Goal: Task Accomplishment & Management: Manage account settings

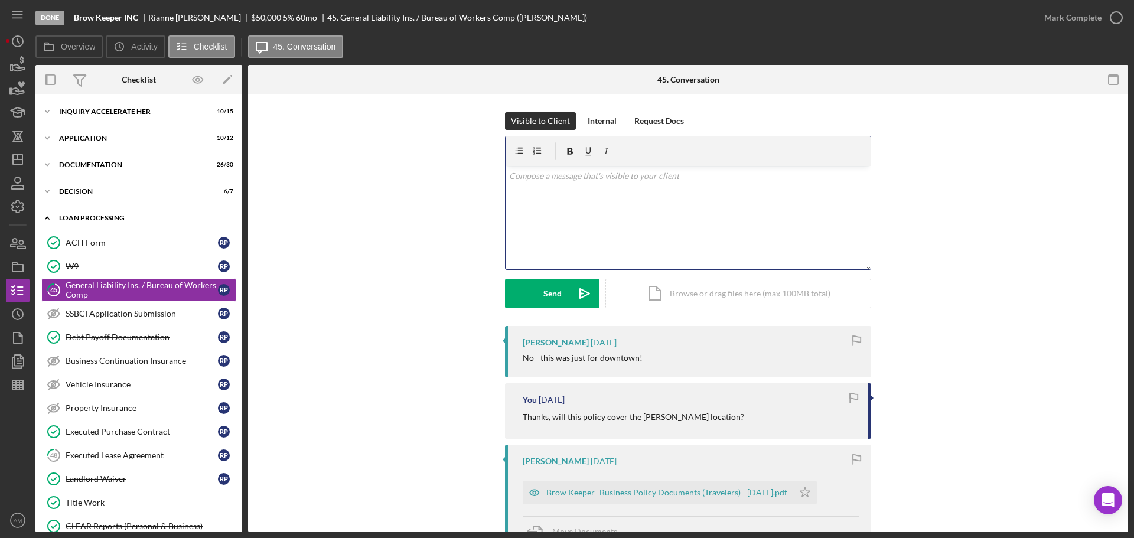
scroll to position [54, 0]
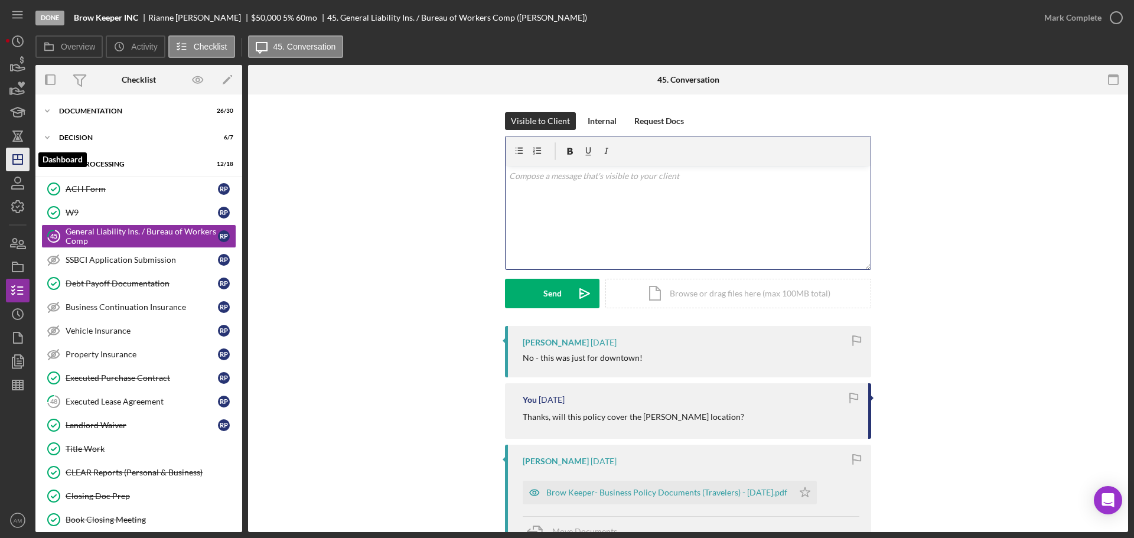
click at [14, 157] on icon "Icon/Dashboard" at bounding box center [18, 160] width 30 height 30
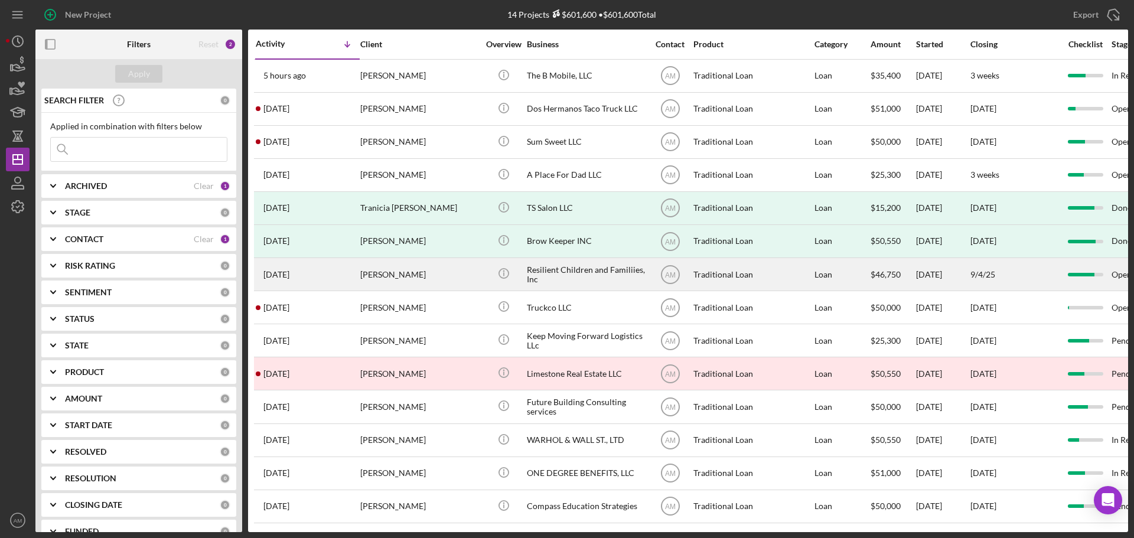
click at [610, 265] on div "Resilient Children and Familiies, Inc" at bounding box center [586, 274] width 118 height 31
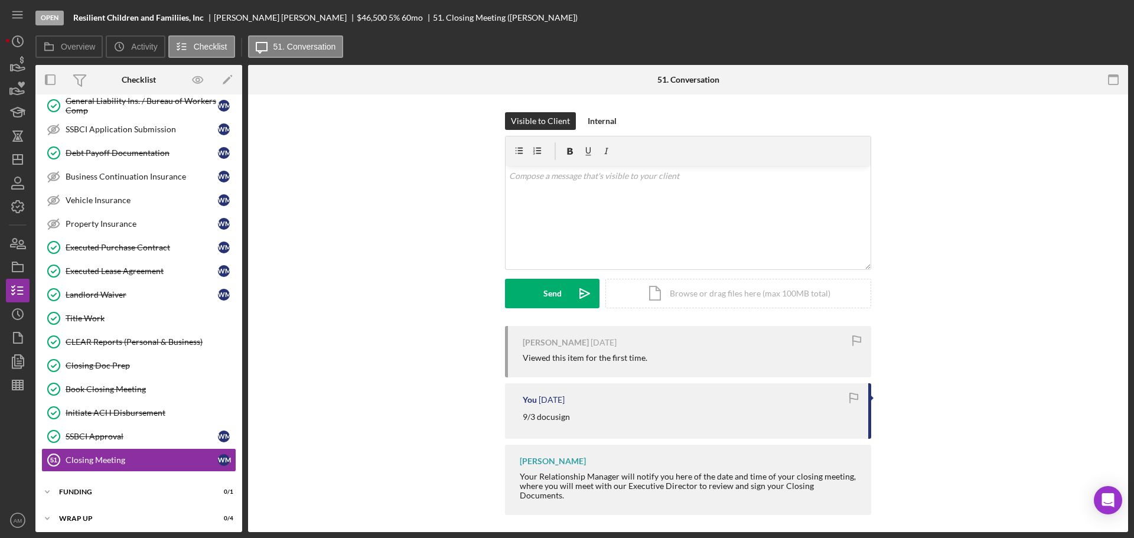
scroll to position [188, 0]
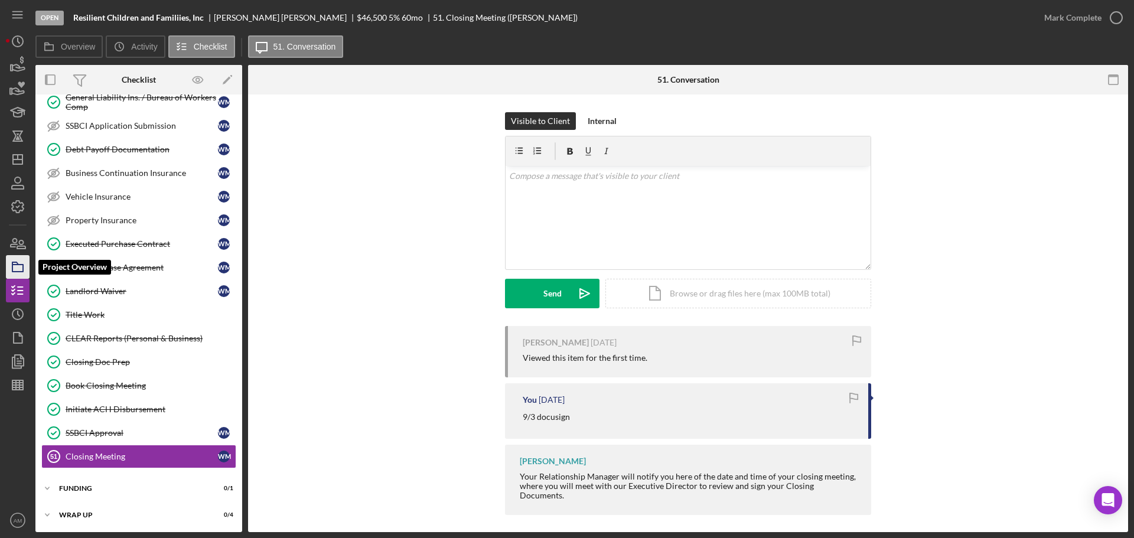
click at [18, 265] on polygon "button" at bounding box center [15, 263] width 6 height 2
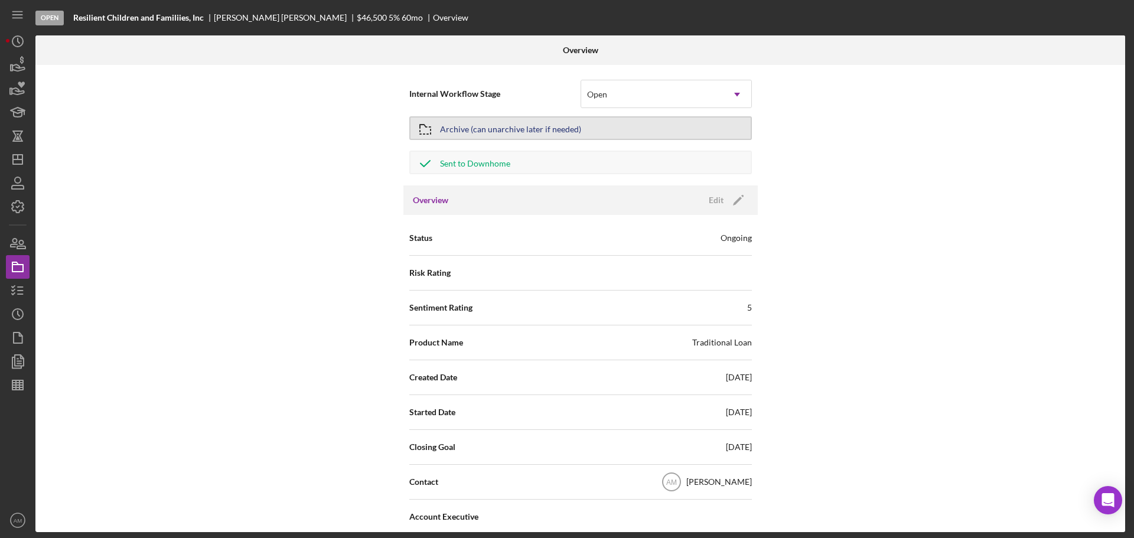
click at [552, 128] on div "Archive (can unarchive later if needed)" at bounding box center [510, 128] width 141 height 21
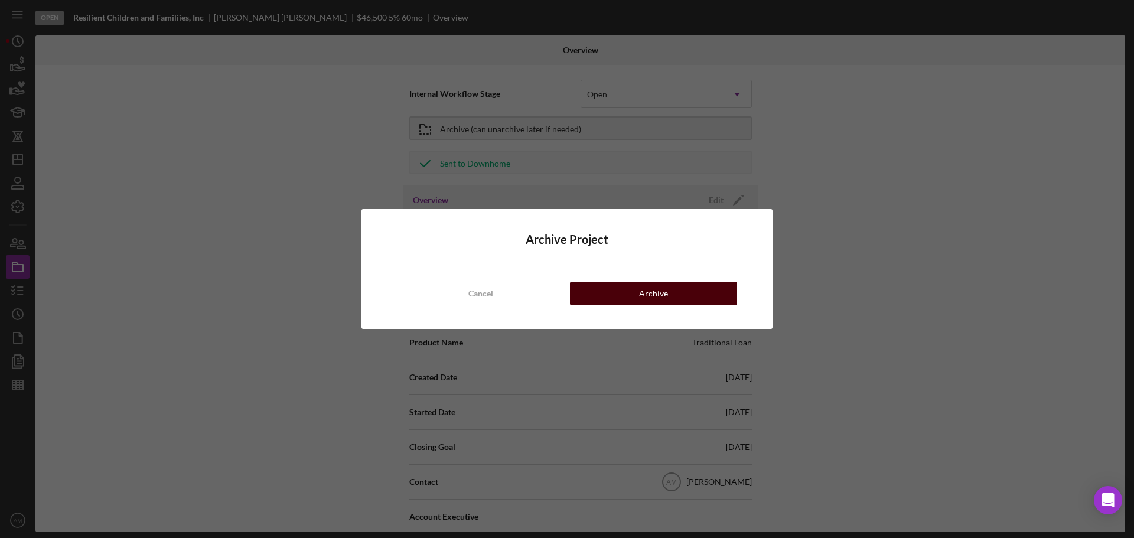
click at [645, 292] on div "Archive" at bounding box center [653, 294] width 29 height 24
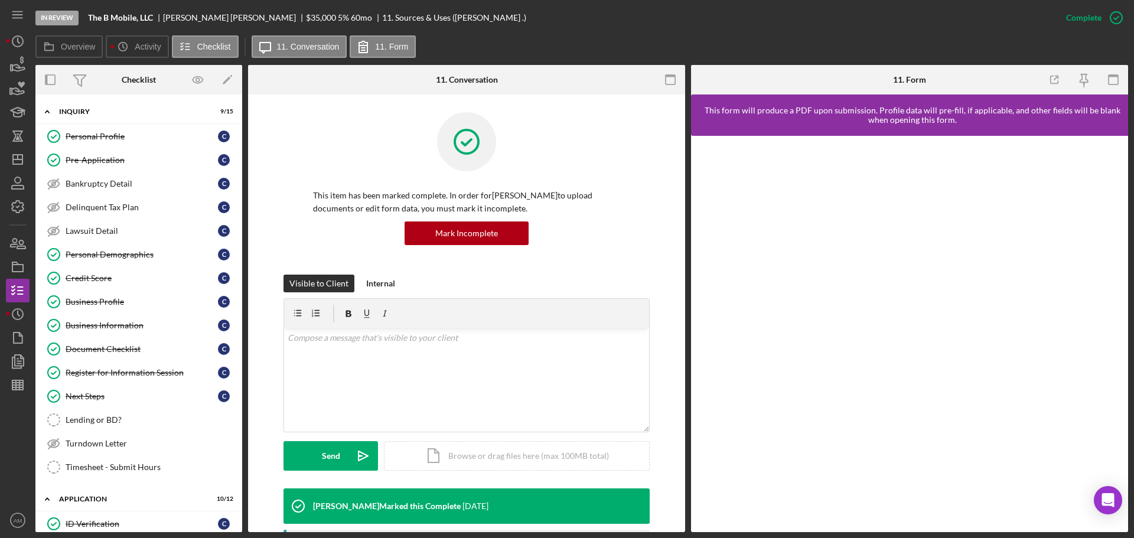
scroll to position [260, 0]
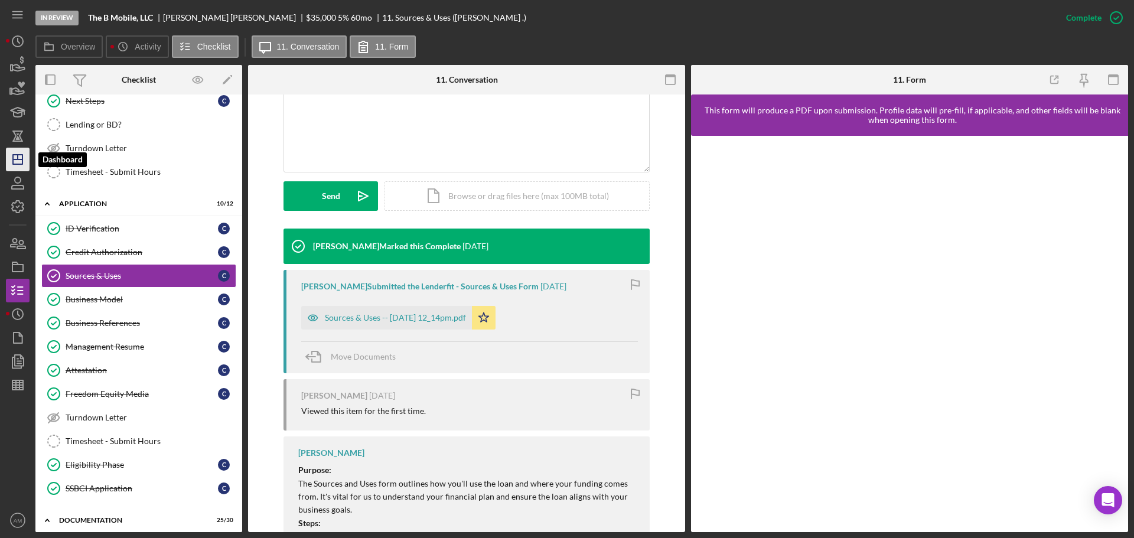
click at [20, 161] on icon "Icon/Dashboard" at bounding box center [18, 160] width 30 height 30
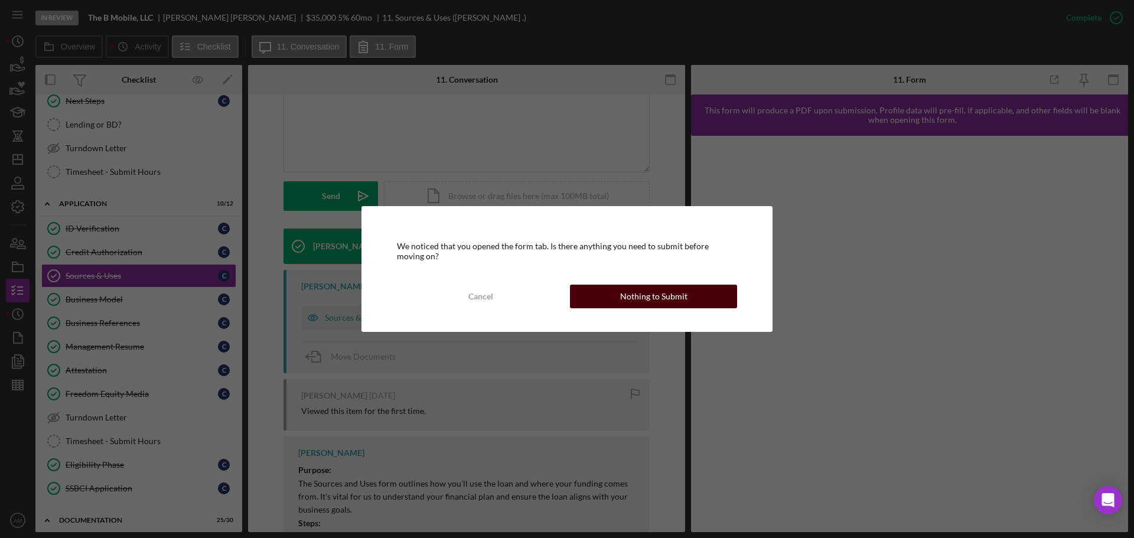
click at [666, 289] on div "Nothing to Submit" at bounding box center [653, 297] width 67 height 24
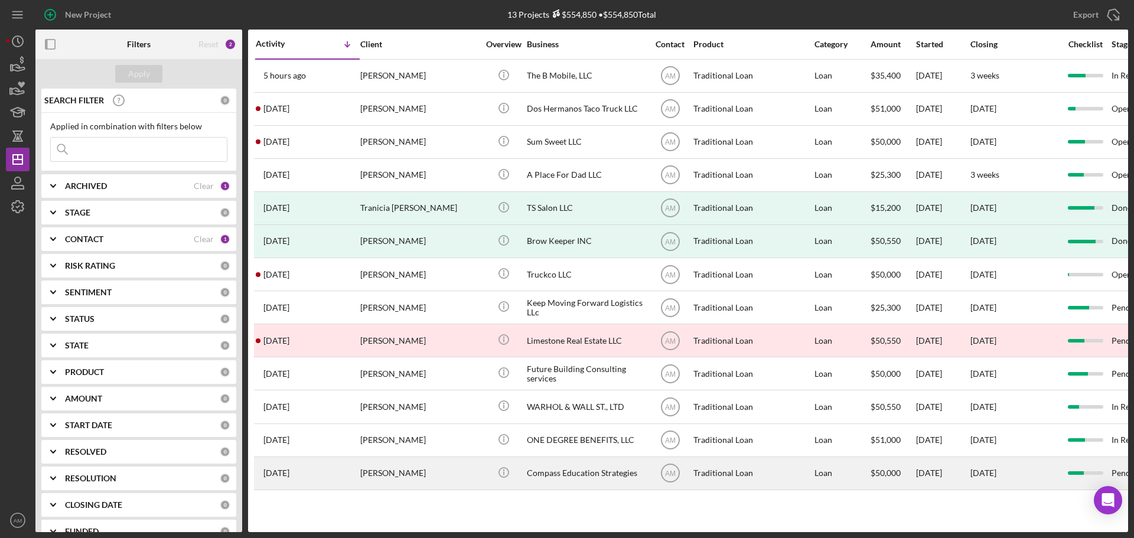
click at [575, 469] on div "Compass Education Strategies" at bounding box center [586, 473] width 118 height 31
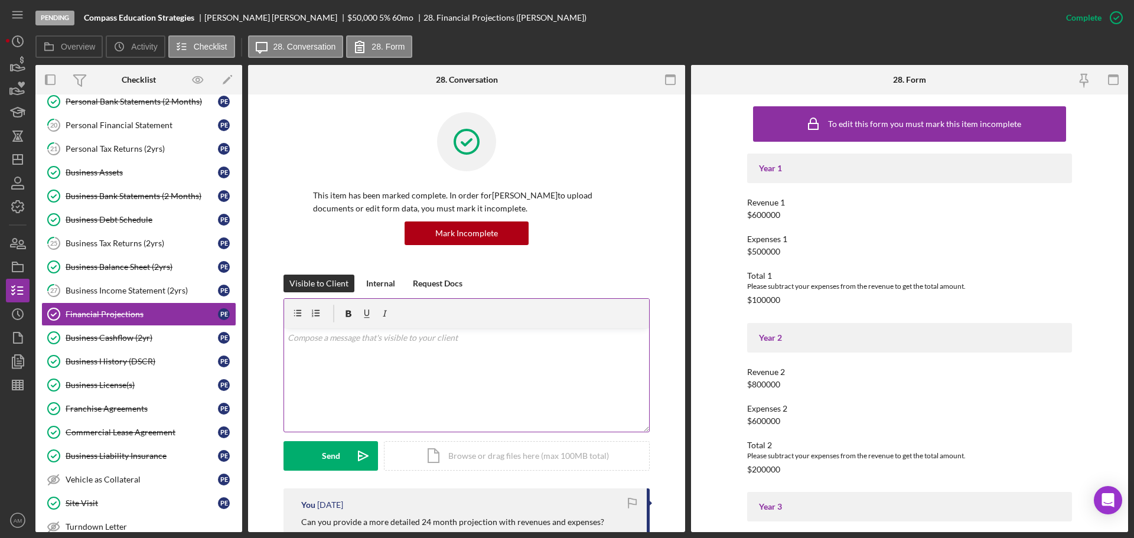
scroll to position [183, 0]
click at [15, 155] on polygon "button" at bounding box center [17, 159] width 9 height 9
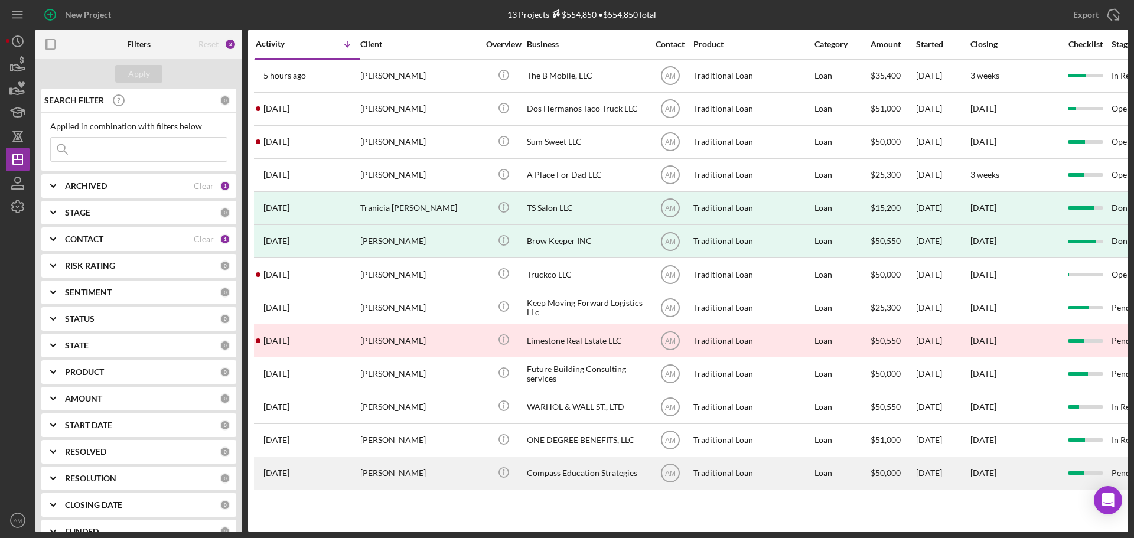
click at [835, 474] on div "Loan" at bounding box center [842, 473] width 55 height 31
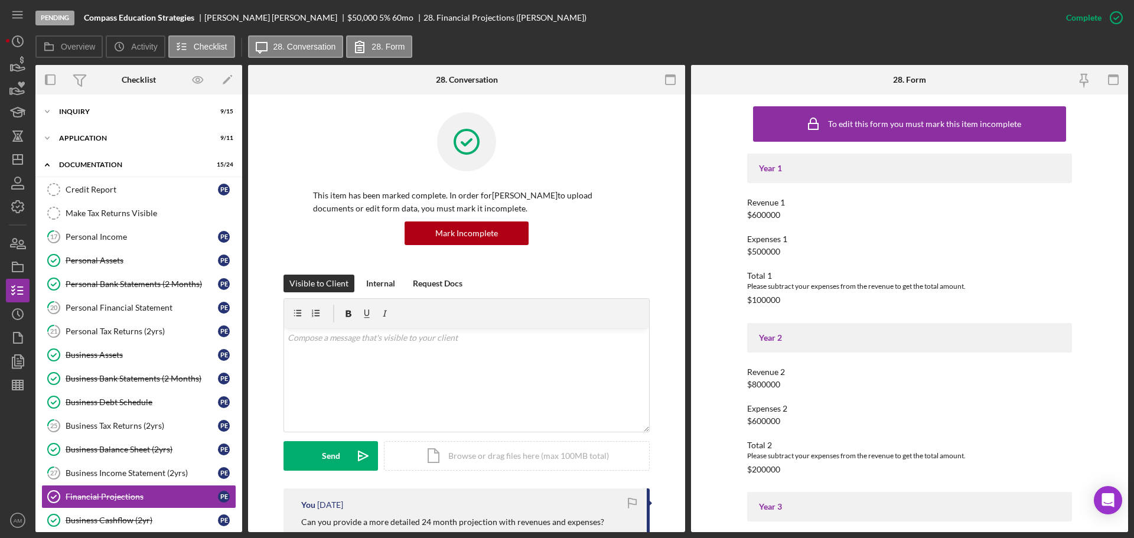
scroll to position [183, 0]
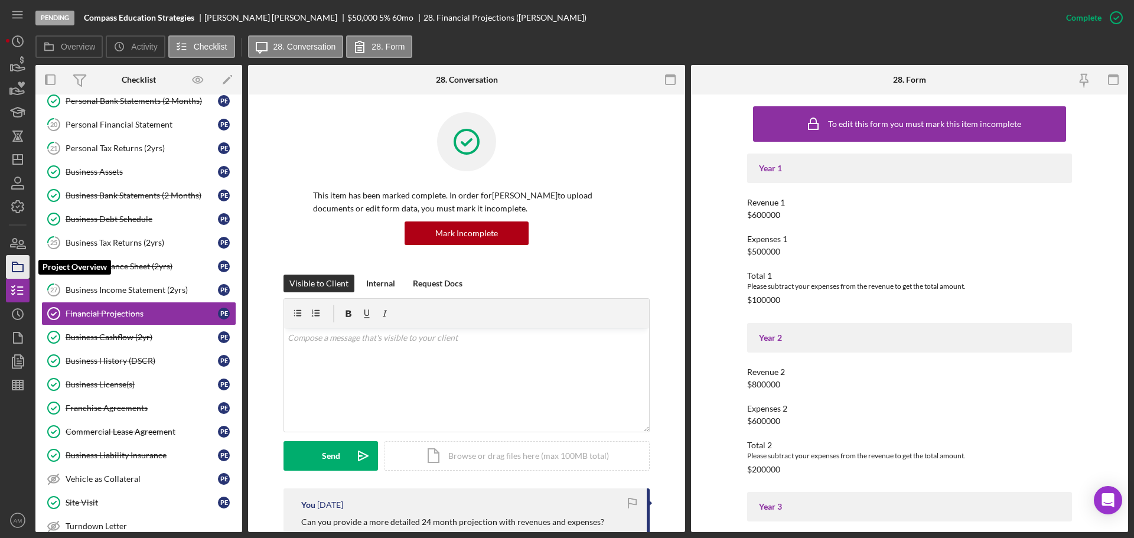
click at [15, 270] on icon "button" at bounding box center [18, 267] width 30 height 30
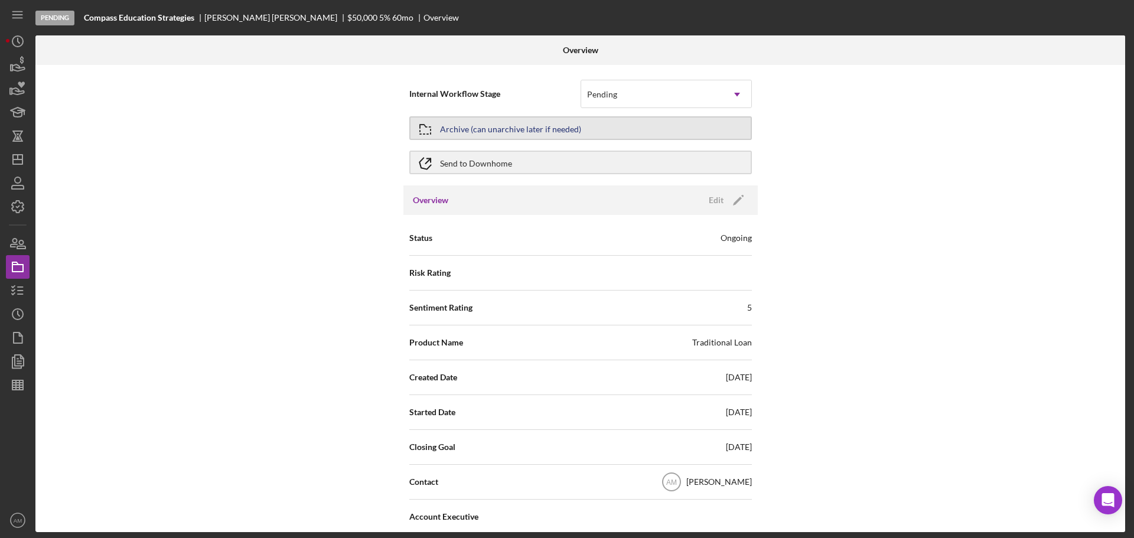
click at [534, 128] on div "Archive (can unarchive later if needed)" at bounding box center [510, 128] width 141 height 21
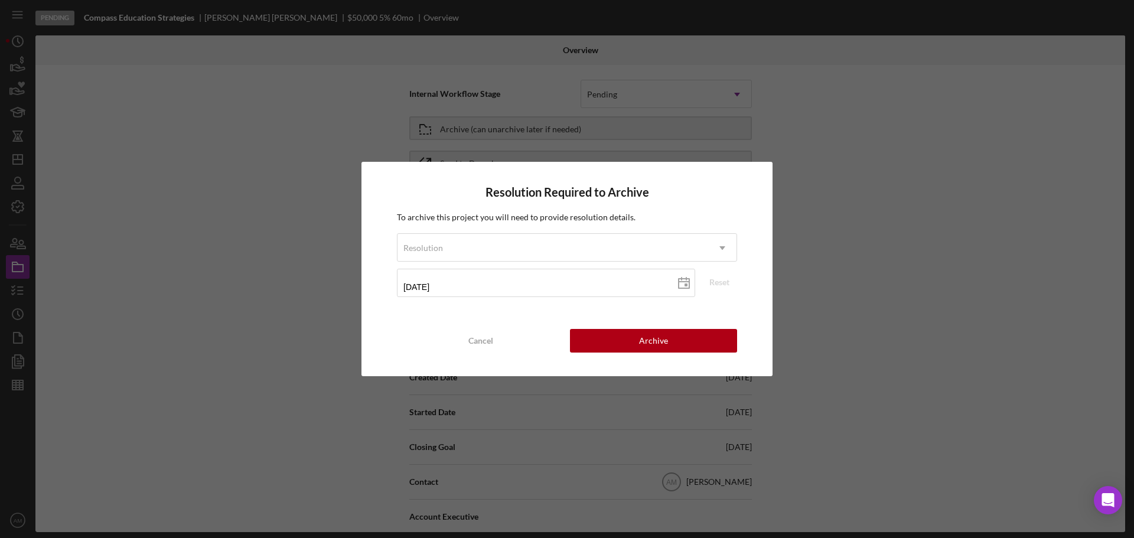
click at [939, 301] on div "Resolution Required to Archive To archive this project you will need to provide…" at bounding box center [567, 269] width 1134 height 538
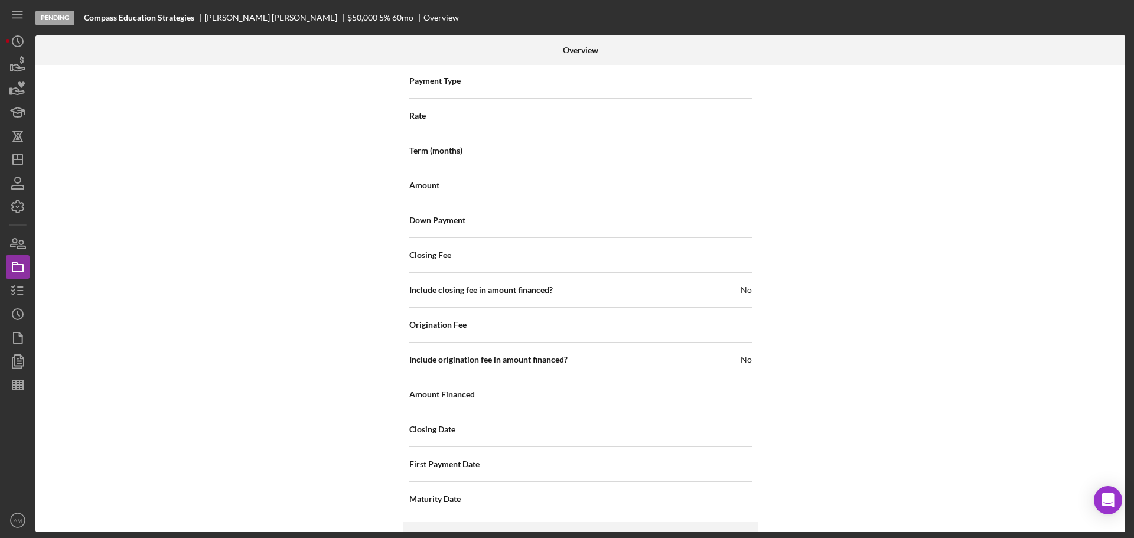
scroll to position [1300, 0]
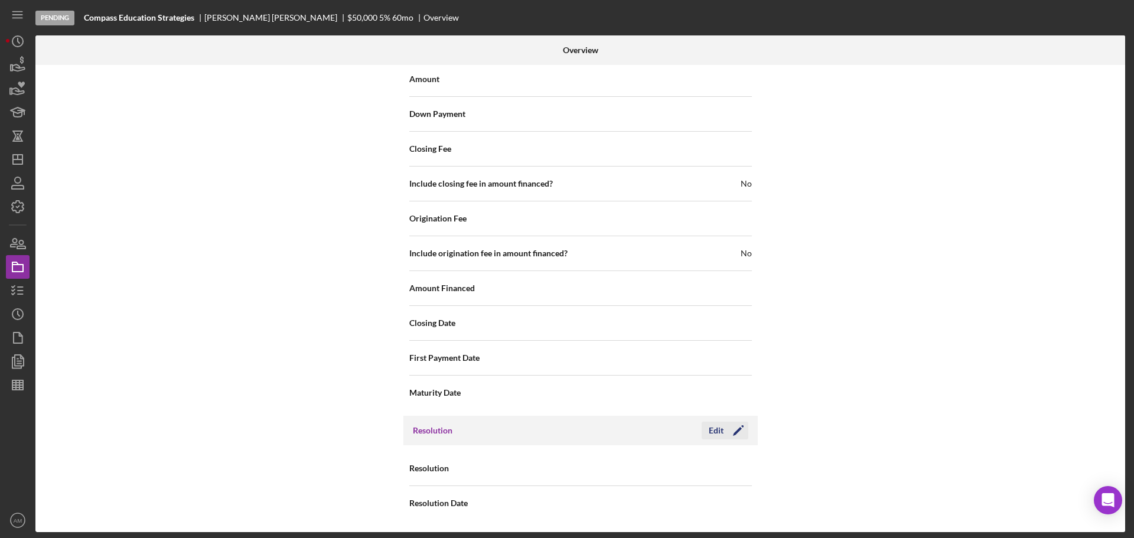
click at [710, 427] on div "Edit" at bounding box center [716, 431] width 15 height 18
click at [897, 417] on div "Internal Workflow Stage Pending Icon/Dropdown Arrow Archive (can unarchive late…" at bounding box center [580, 298] width 1090 height 467
click at [897, 442] on div "Internal Workflow Stage Pending Icon/Dropdown Arrow Archive (can unarchive late…" at bounding box center [580, 298] width 1090 height 467
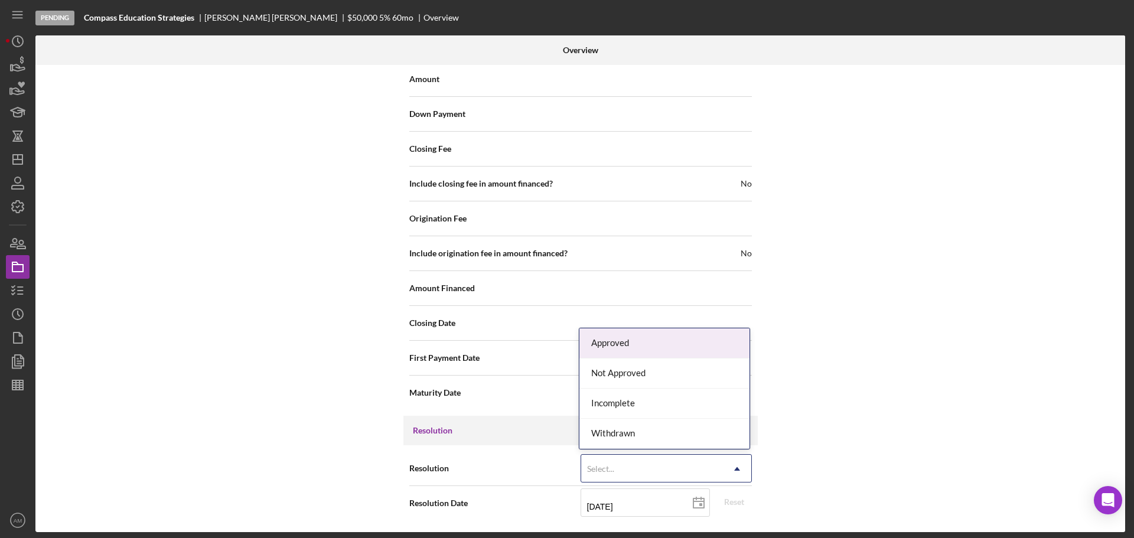
click at [730, 464] on icon "Icon/Dropdown Arrow" at bounding box center [737, 469] width 28 height 28
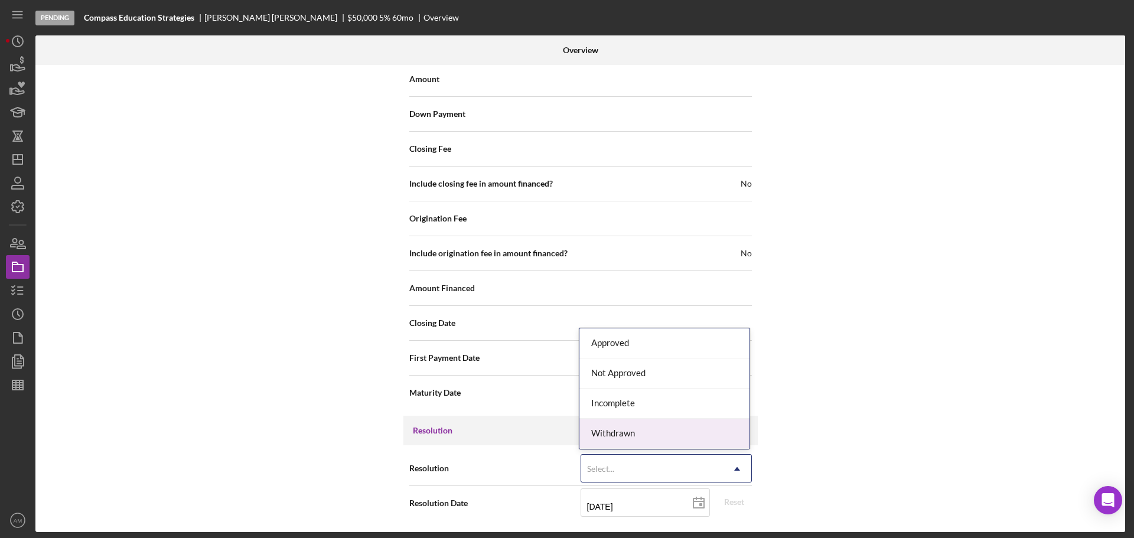
click at [637, 436] on div "Withdrawn" at bounding box center [665, 434] width 170 height 30
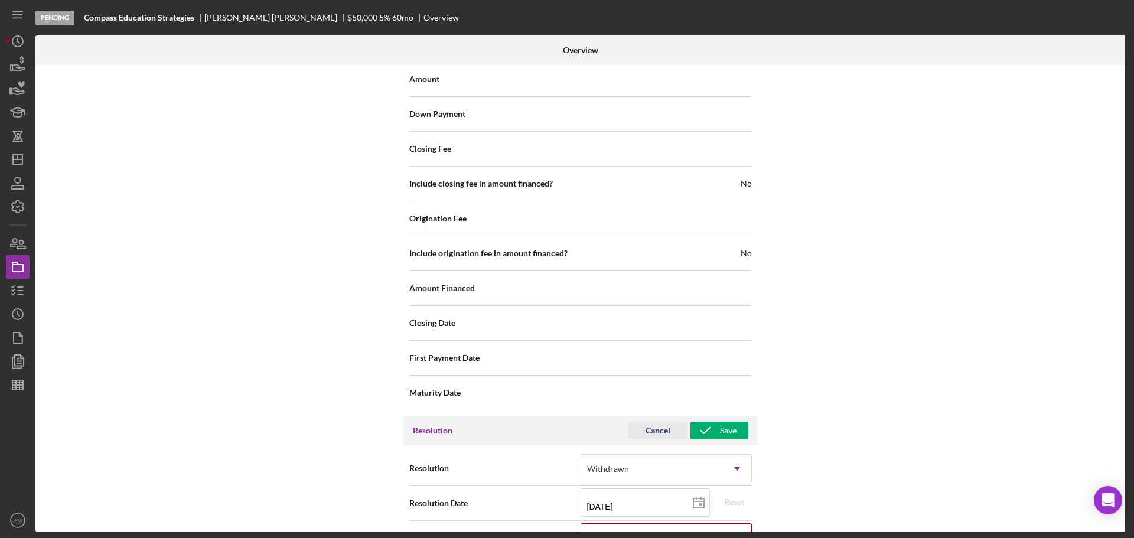
scroll to position [1376, 0]
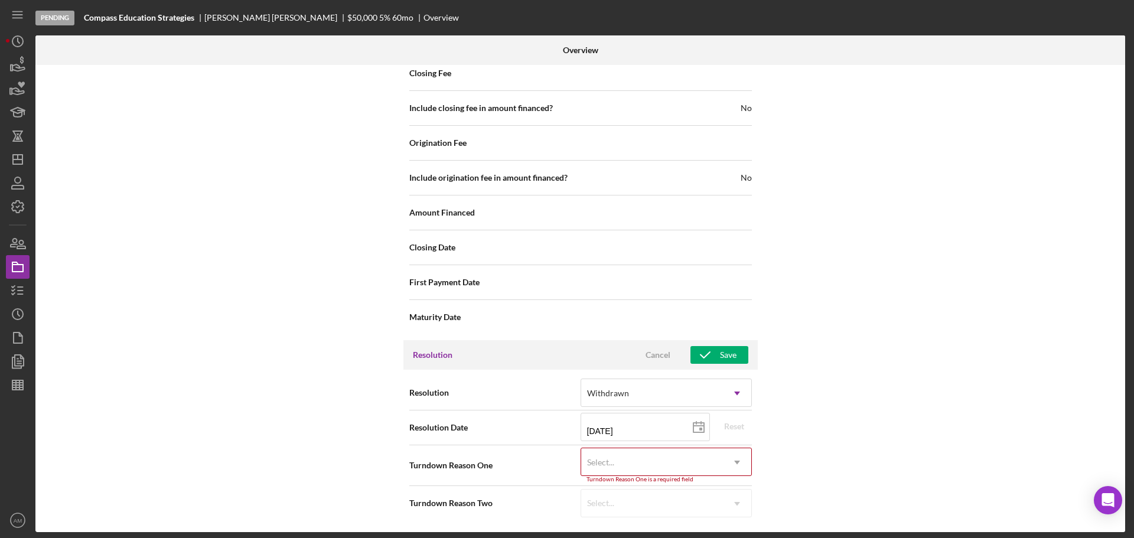
click at [682, 451] on div "Select..." at bounding box center [652, 462] width 142 height 27
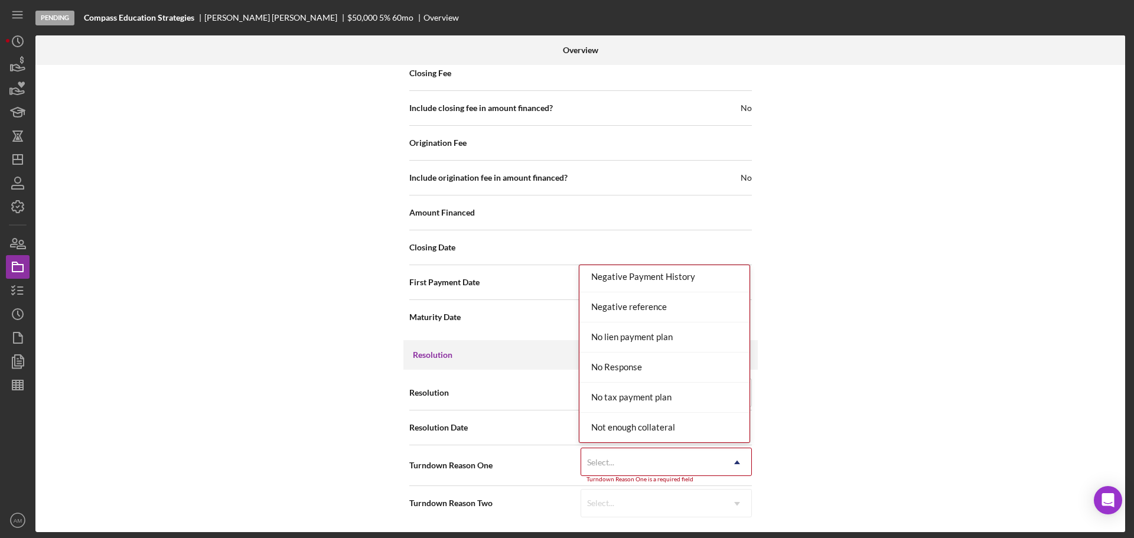
scroll to position [762, 0]
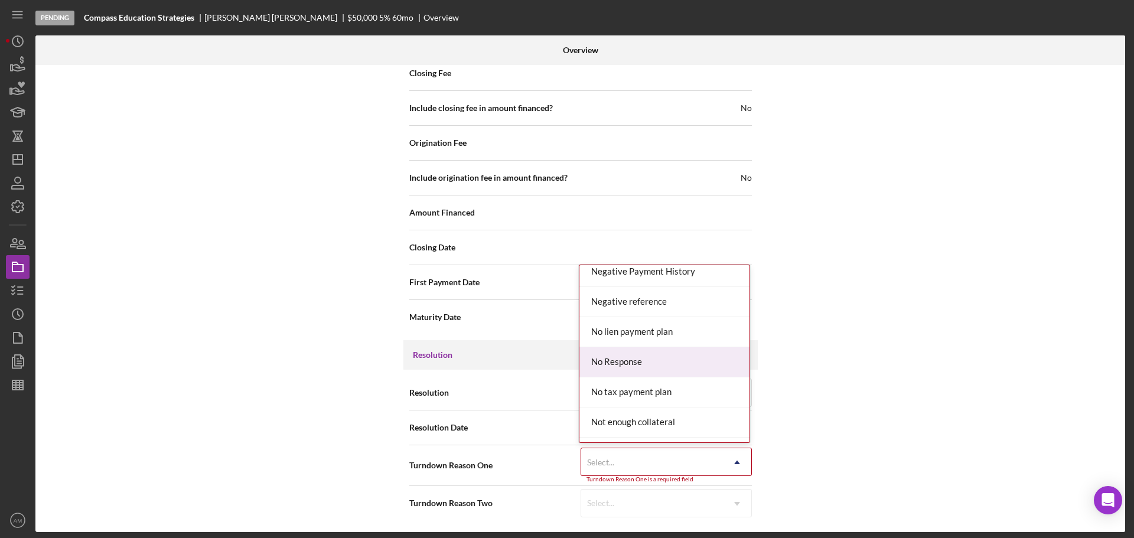
click at [668, 363] on div "No Response" at bounding box center [665, 362] width 170 height 30
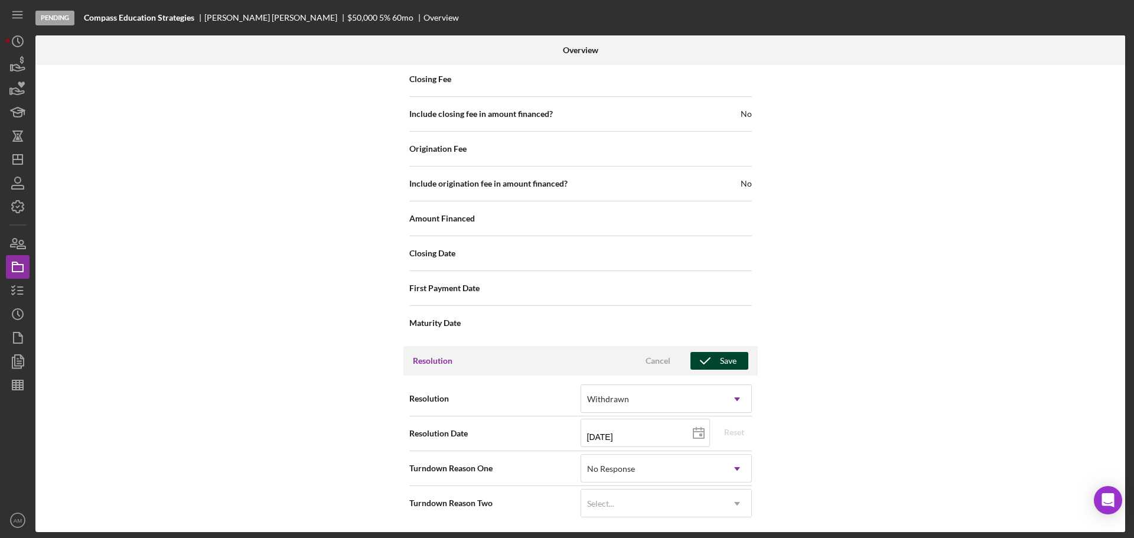
click at [716, 361] on icon "button" at bounding box center [706, 361] width 30 height 30
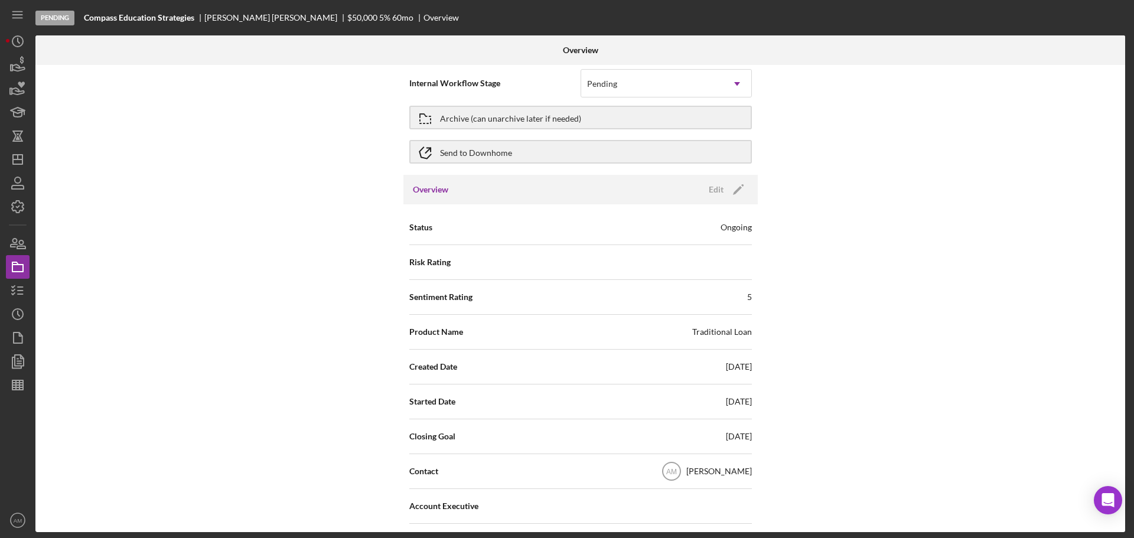
scroll to position [0, 0]
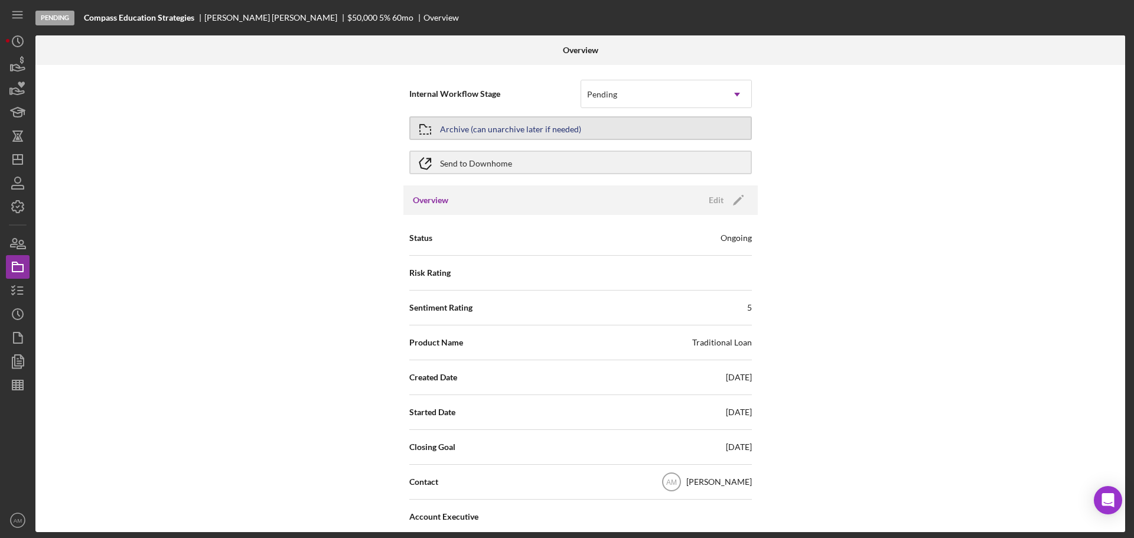
click at [489, 128] on div "Archive (can unarchive later if needed)" at bounding box center [510, 128] width 141 height 21
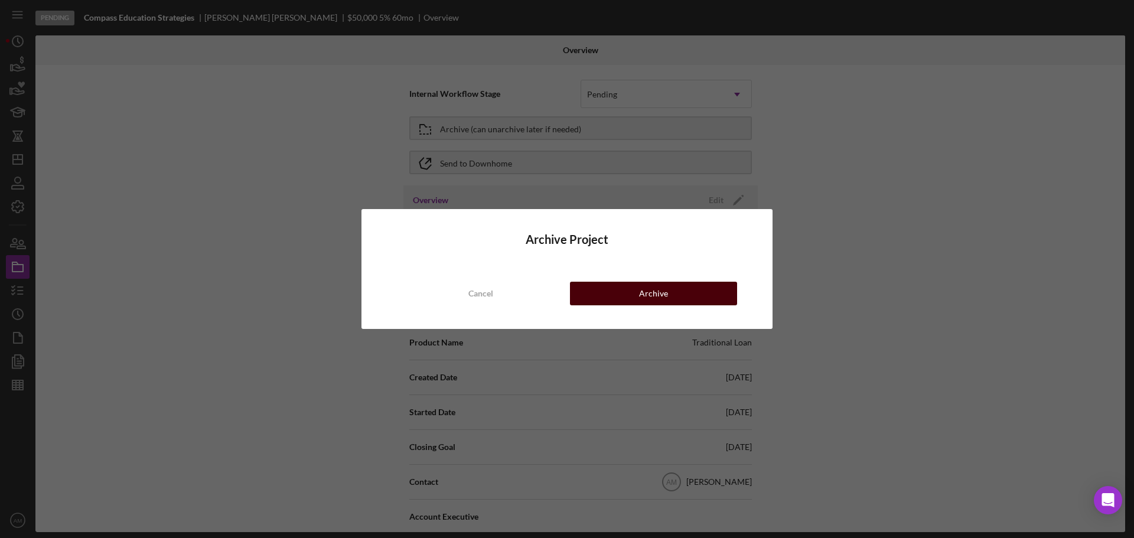
click at [637, 288] on button "Archive" at bounding box center [653, 294] width 167 height 24
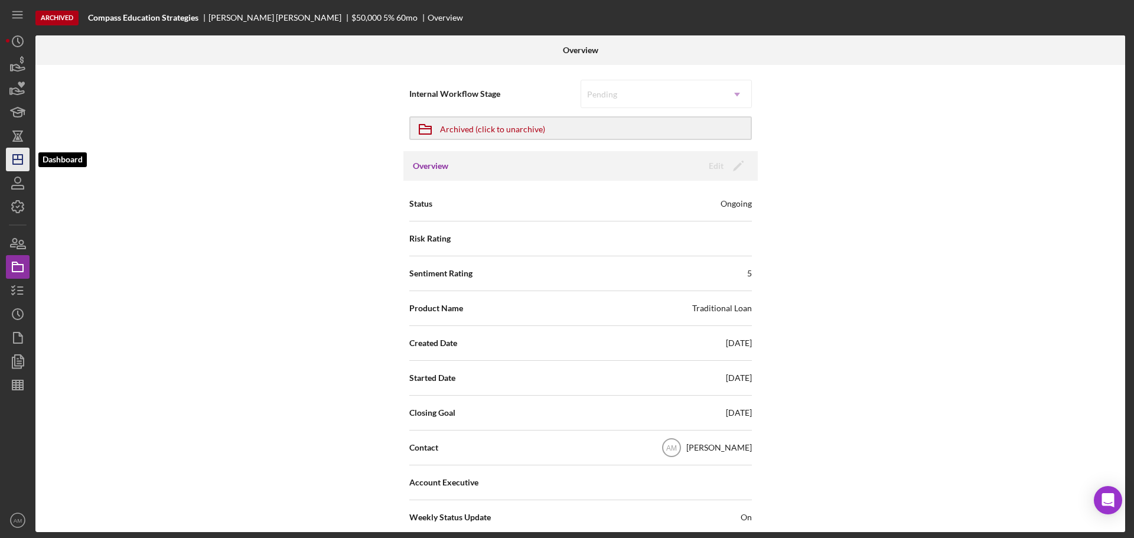
click at [14, 152] on icon "Icon/Dashboard" at bounding box center [18, 160] width 30 height 30
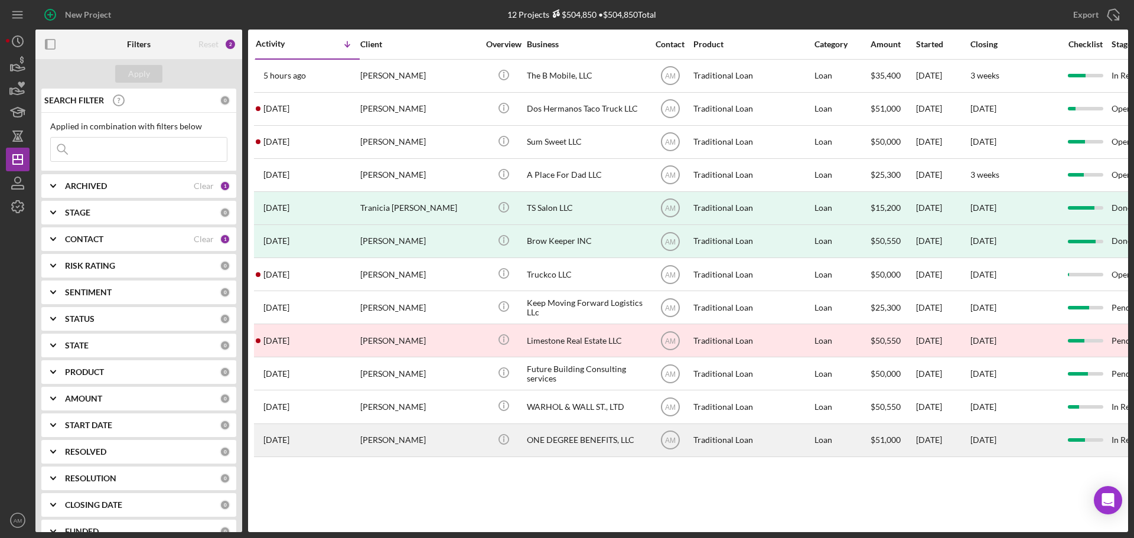
click at [600, 439] on div "ONE DEGREE BENEFITS, LLC" at bounding box center [586, 440] width 118 height 31
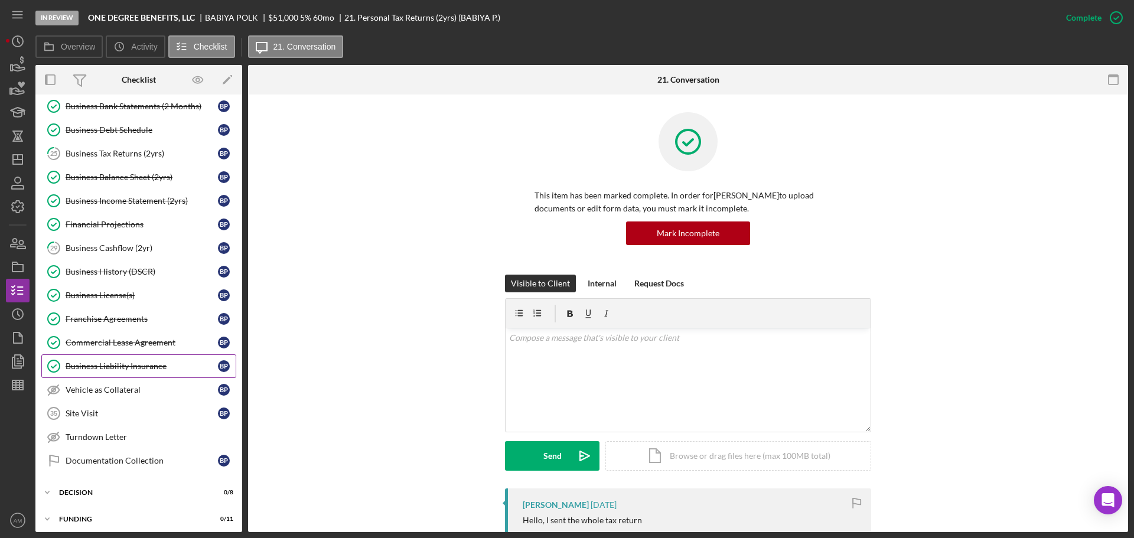
scroll to position [304, 0]
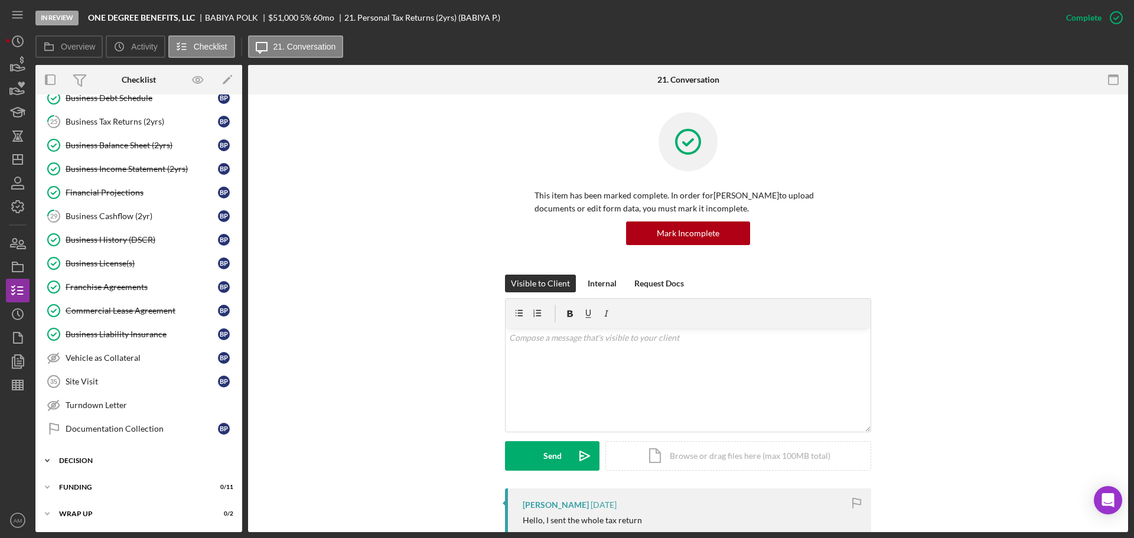
click at [82, 459] on div "Decision" at bounding box center [143, 460] width 168 height 7
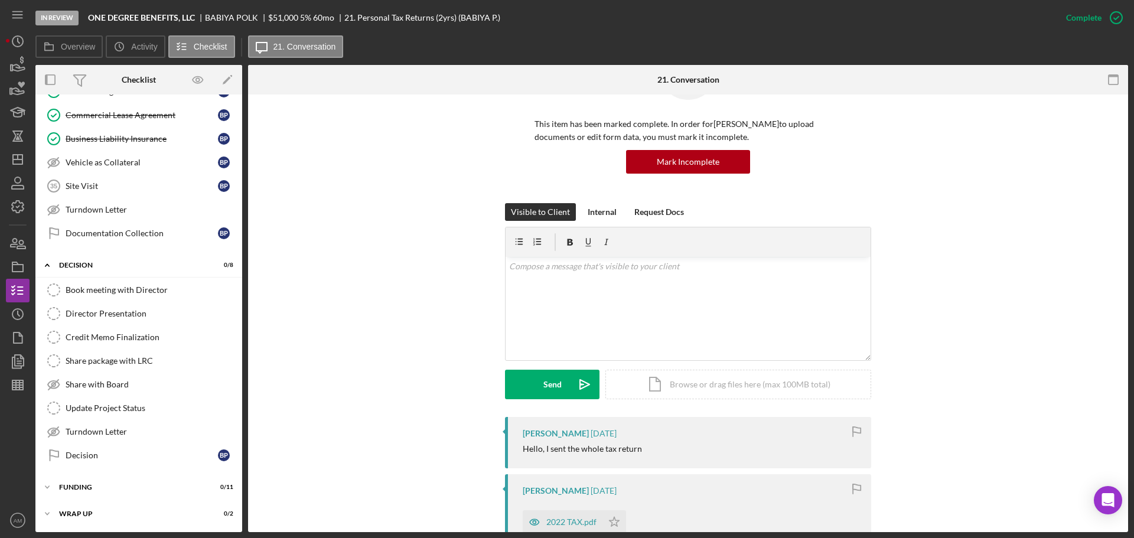
scroll to position [0, 0]
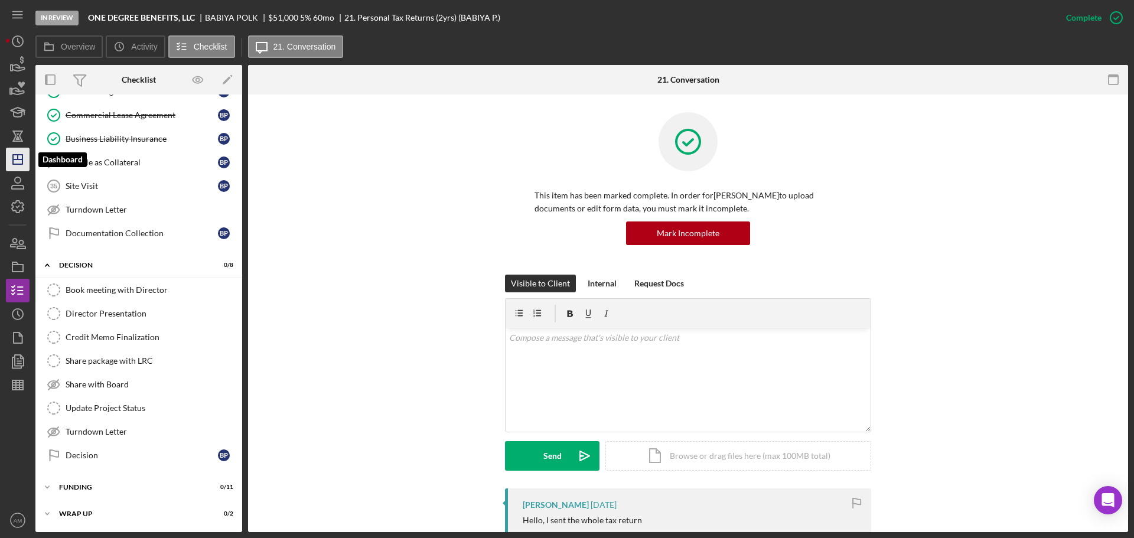
click at [19, 161] on icon "Icon/Dashboard" at bounding box center [18, 160] width 30 height 30
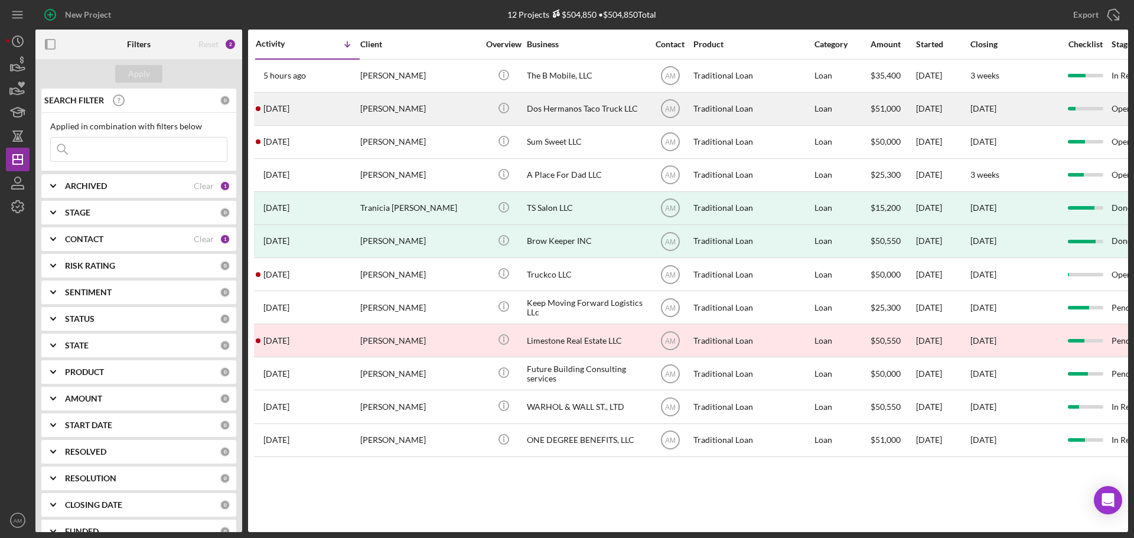
click at [558, 104] on div "Dos Hermanos Taco Truck LLC" at bounding box center [586, 108] width 118 height 31
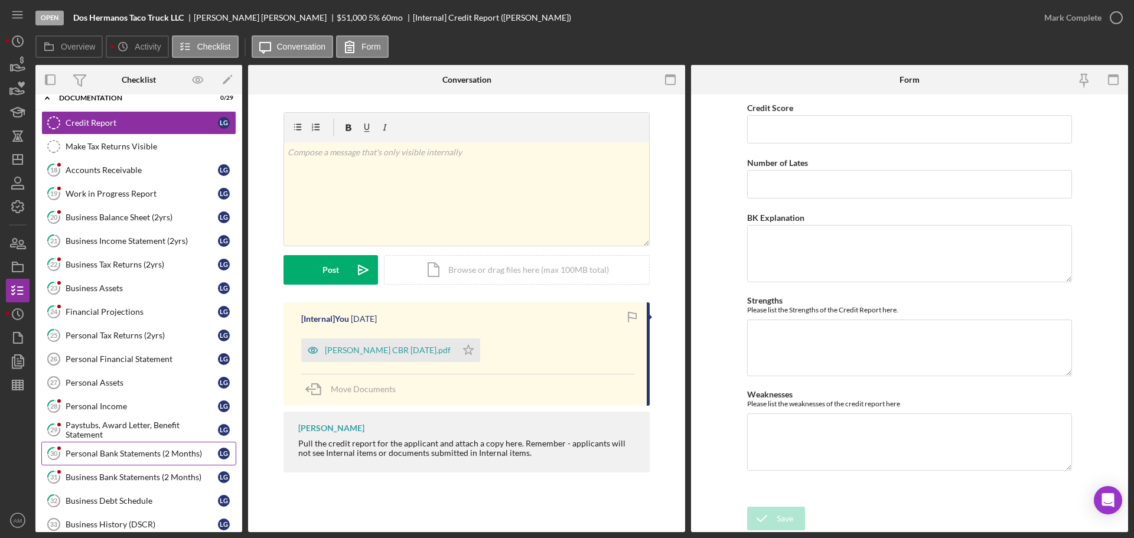
scroll to position [295, 0]
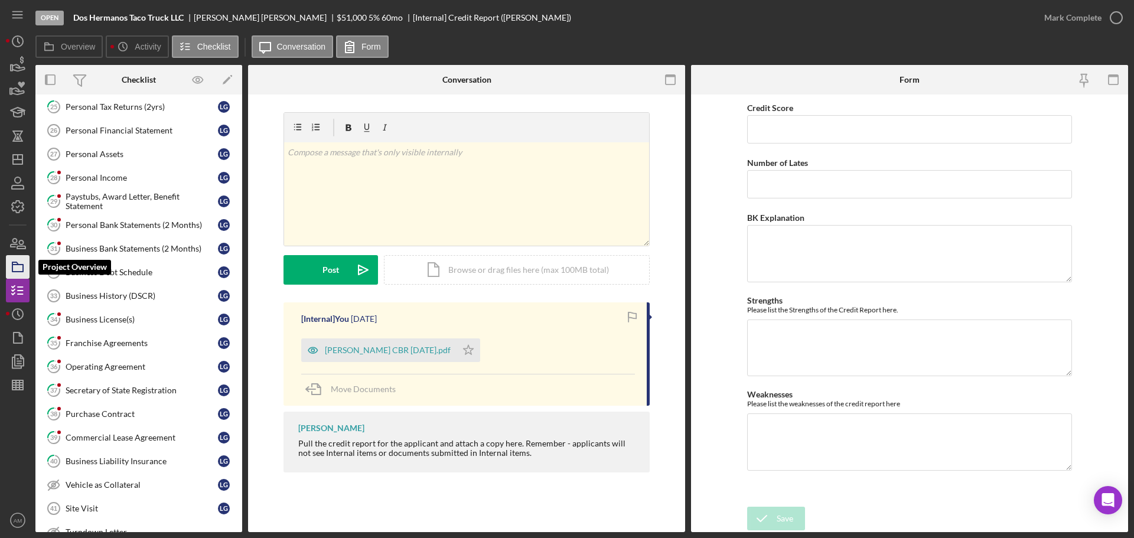
click at [15, 263] on polygon "button" at bounding box center [15, 263] width 6 height 2
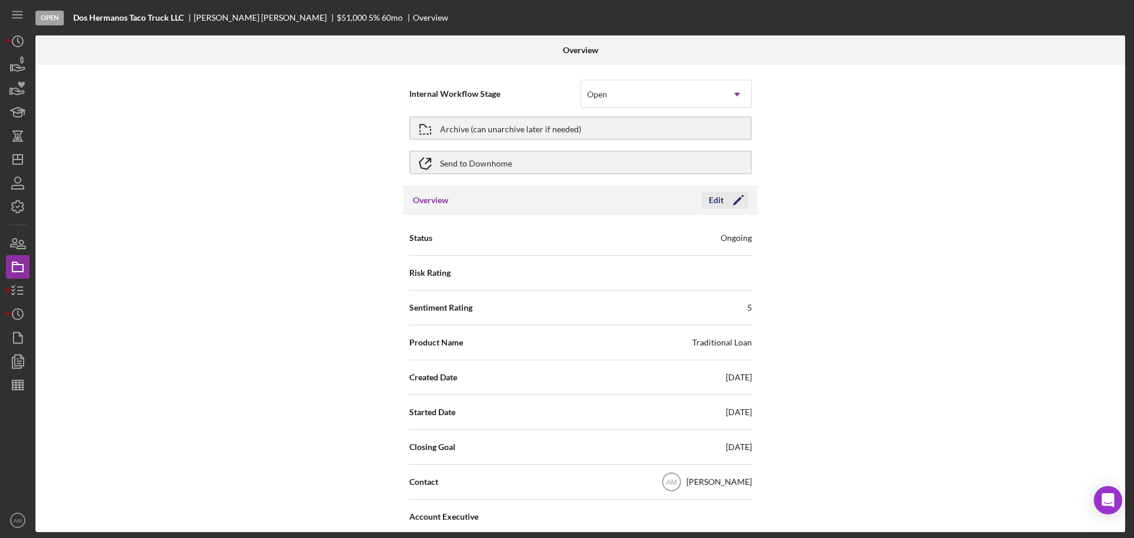
click at [716, 200] on div "Edit" at bounding box center [716, 200] width 15 height 18
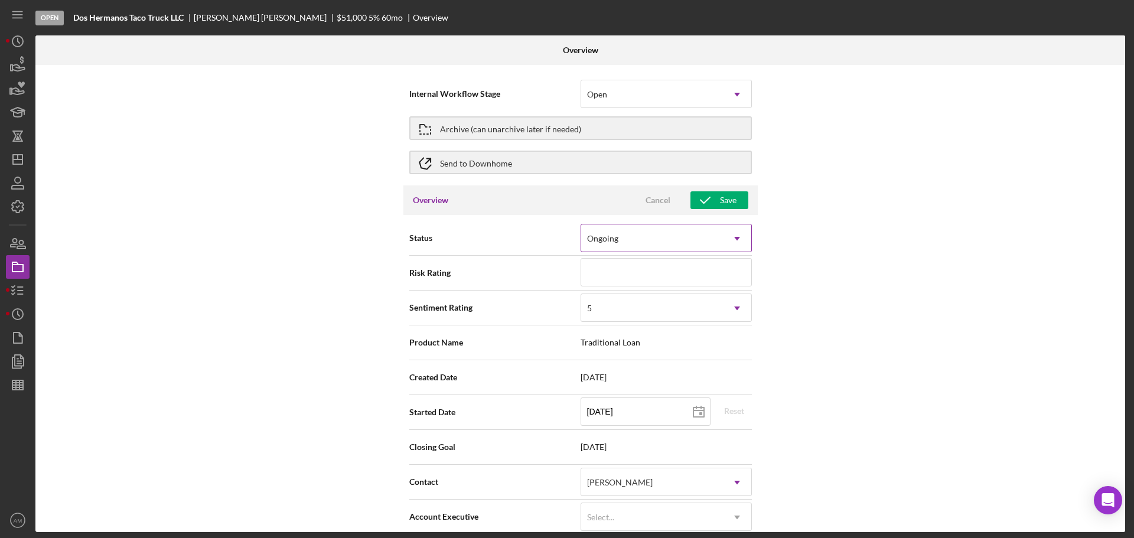
click at [734, 242] on icon "Icon/Dropdown Arrow" at bounding box center [737, 239] width 28 height 28
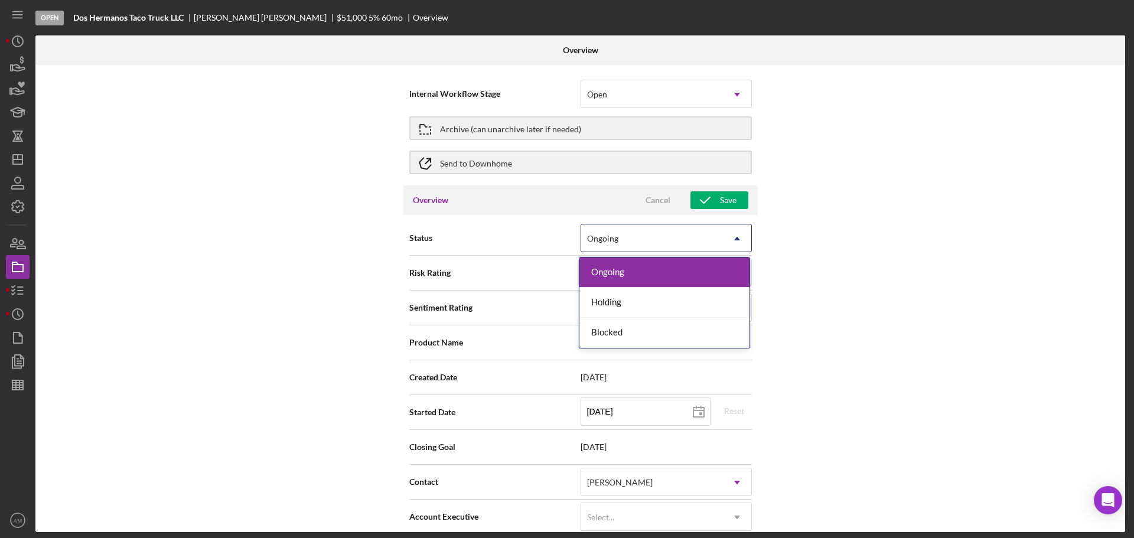
click at [734, 242] on icon "Icon/Dropdown Arrow" at bounding box center [737, 239] width 28 height 28
type textarea "Here's a snapshot of information that has been fully approved, as well as the i…"
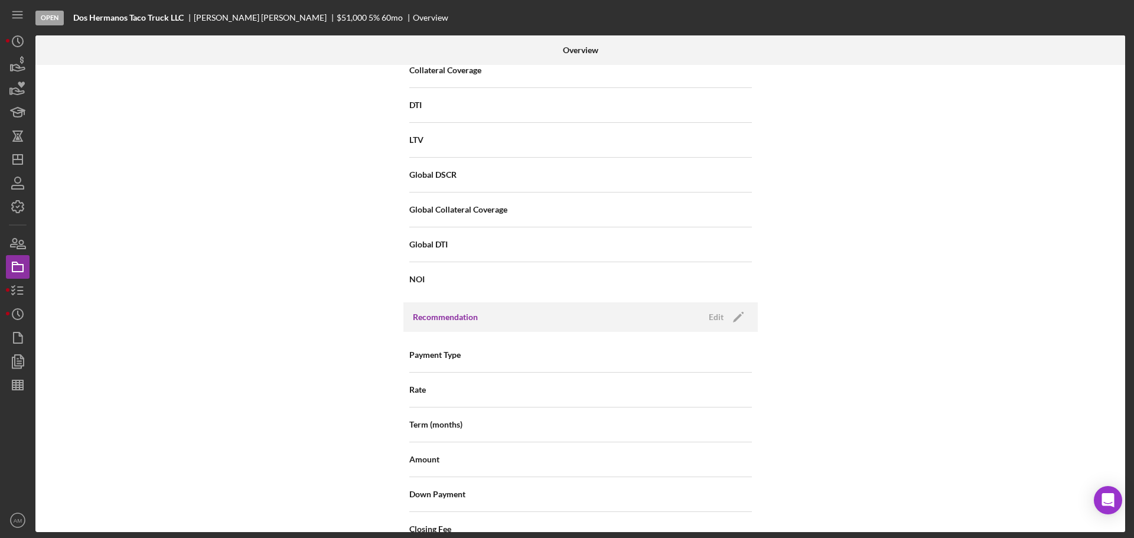
scroll to position [1004, 0]
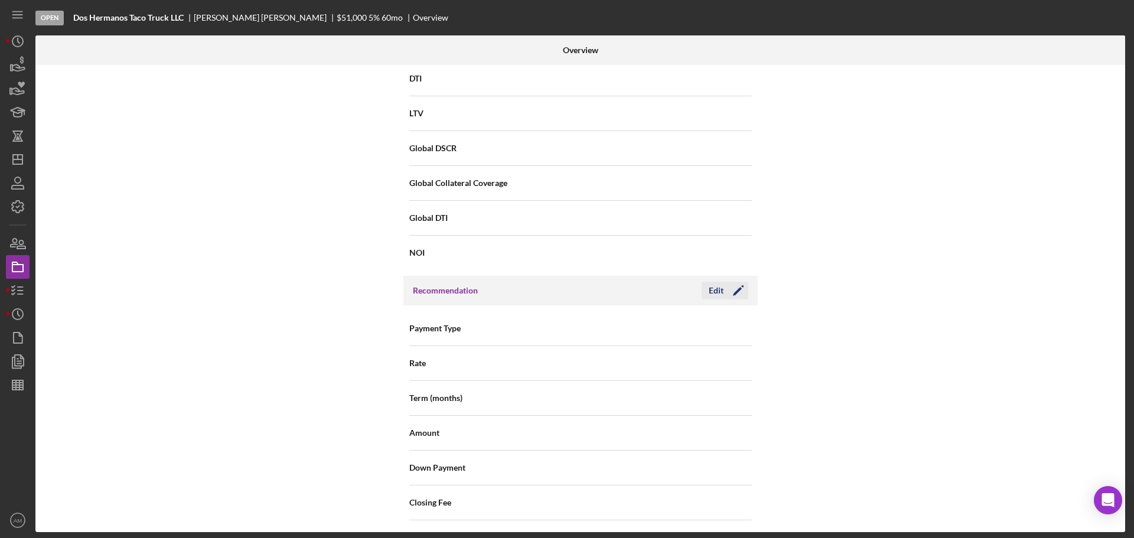
click at [714, 289] on div "Edit" at bounding box center [716, 291] width 15 height 18
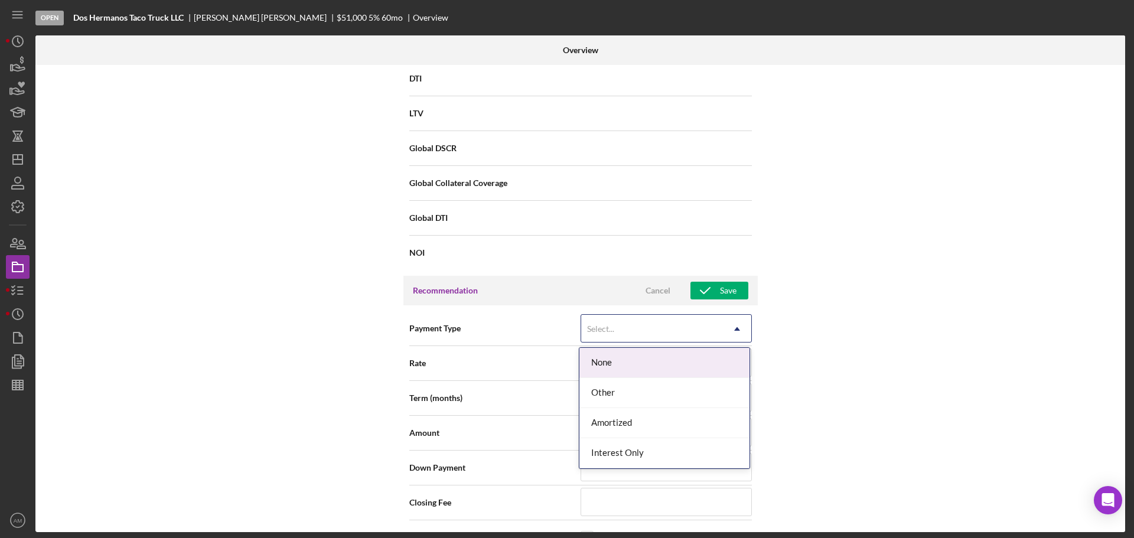
click at [704, 322] on div "Select..." at bounding box center [652, 329] width 142 height 27
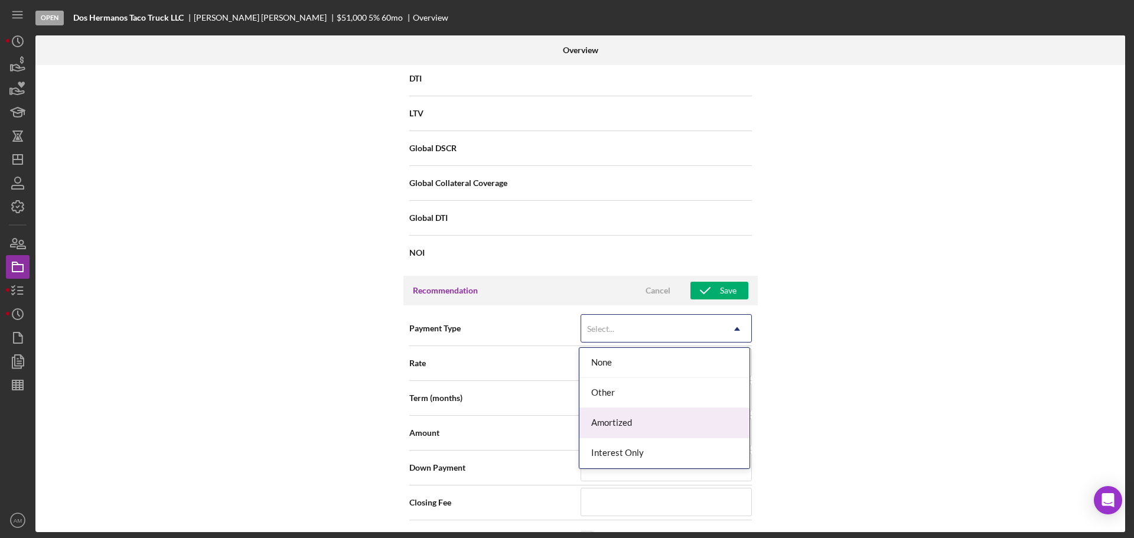
click at [612, 421] on div "Amortized" at bounding box center [665, 423] width 170 height 30
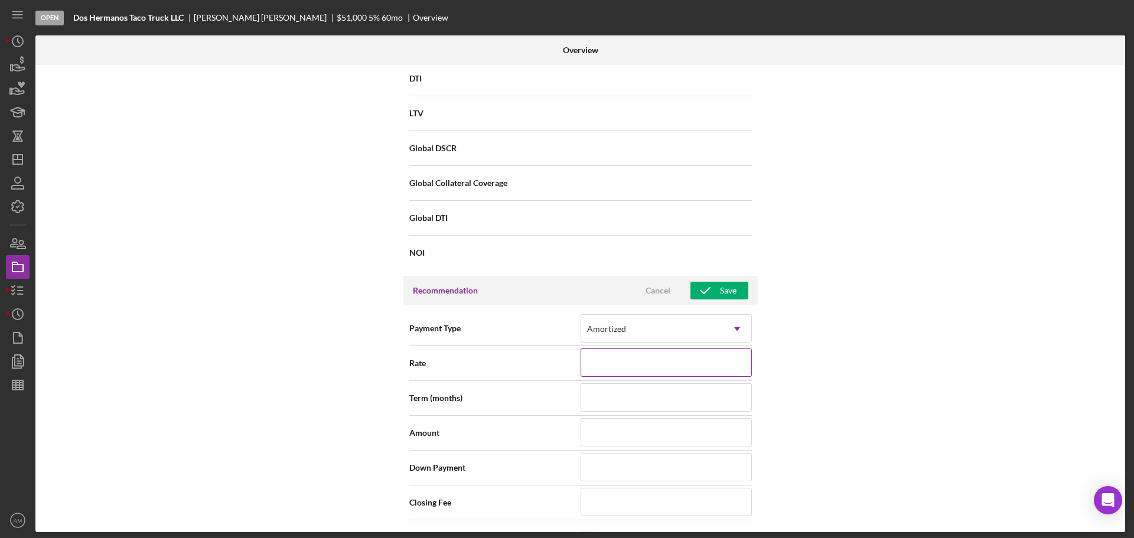
click at [659, 361] on input at bounding box center [666, 363] width 171 height 28
type input "5.000%"
click at [651, 401] on input at bounding box center [666, 397] width 171 height 28
type input "6"
type input "60"
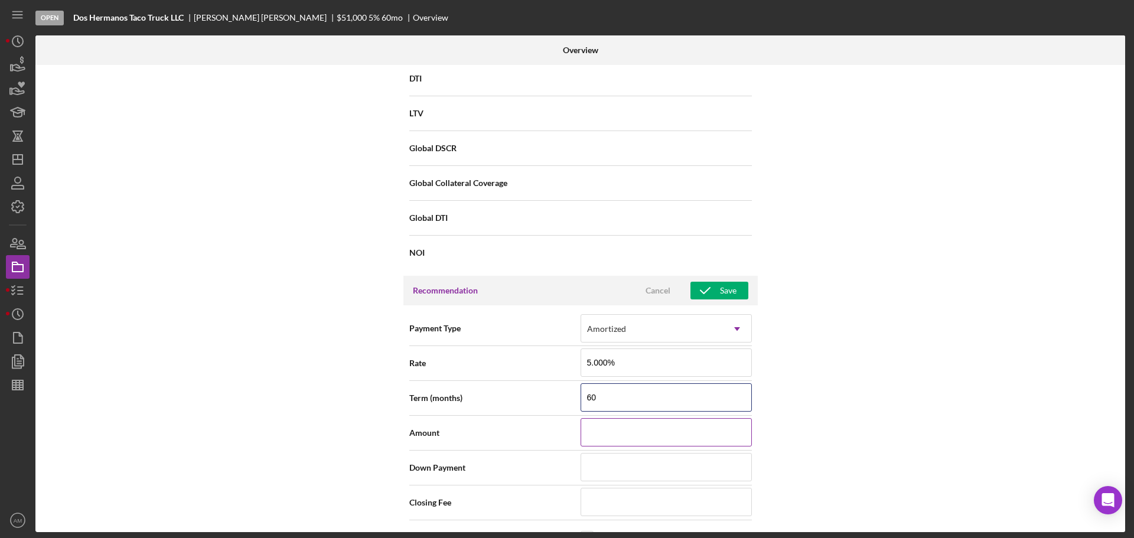
type input "60"
click at [649, 434] on input at bounding box center [666, 432] width 171 height 28
type input "$100,000"
click at [630, 469] on input at bounding box center [666, 467] width 171 height 28
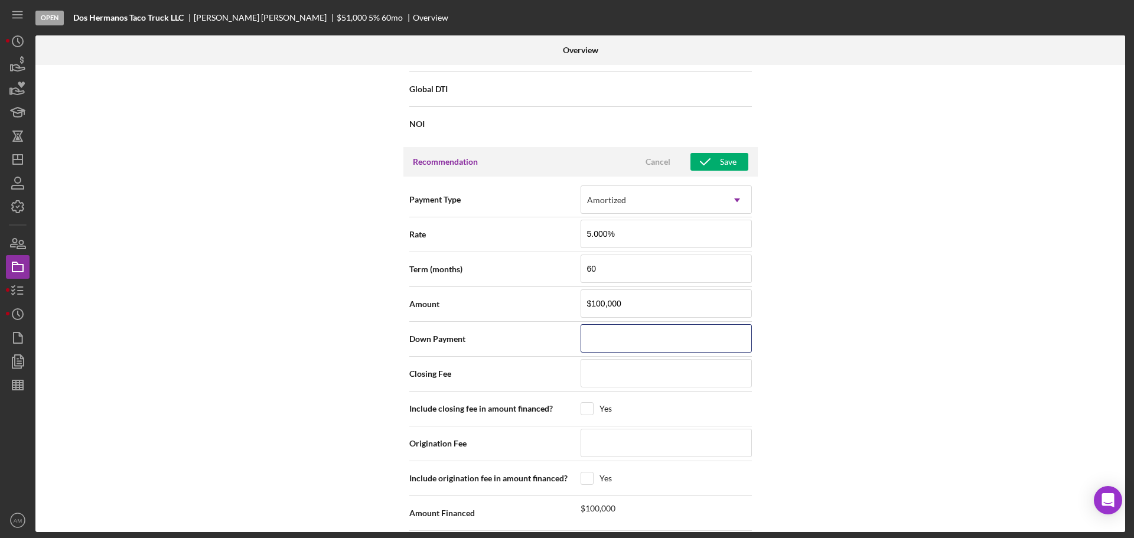
scroll to position [1182, 0]
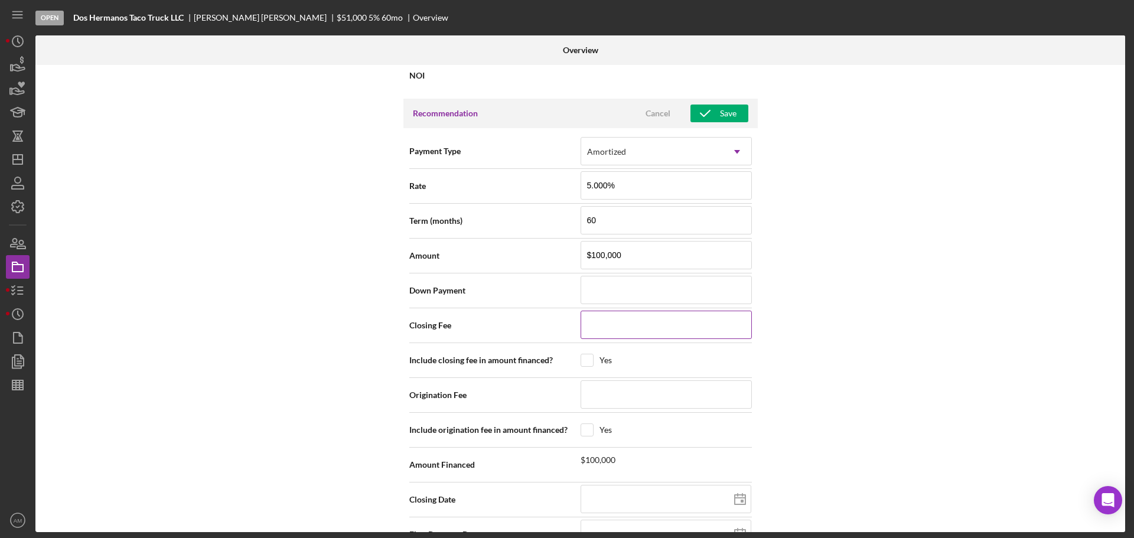
click at [599, 327] on input at bounding box center [666, 325] width 171 height 28
type input "$50"
click at [583, 359] on input "checkbox" at bounding box center [587, 361] width 12 height 12
checkbox input "true"
click at [598, 395] on input at bounding box center [666, 395] width 171 height 28
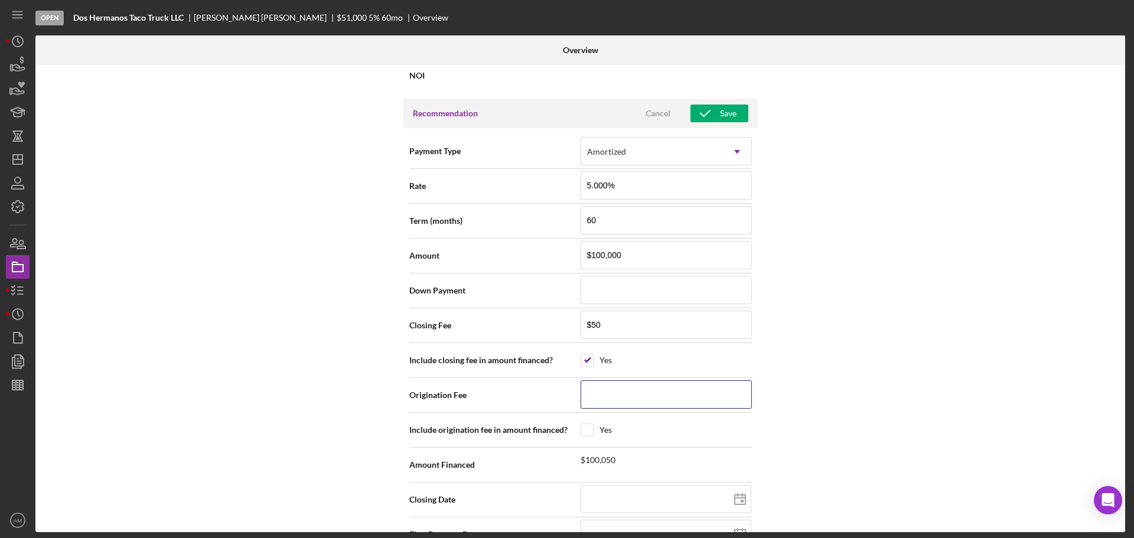
type input "$1"
type input "$10"
type input "$100"
type input "$1,000"
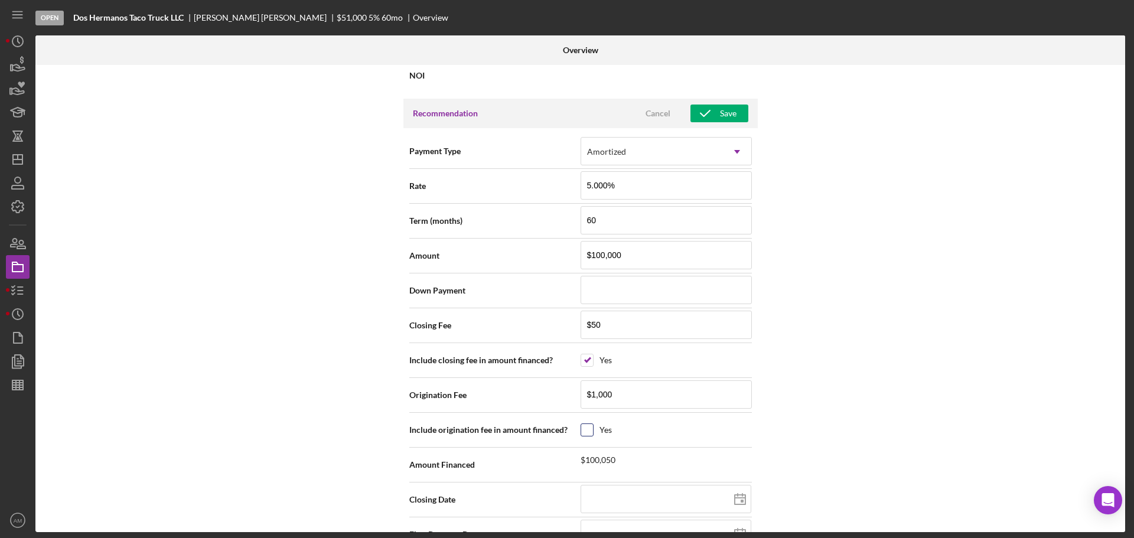
click at [584, 431] on input "checkbox" at bounding box center [587, 430] width 12 height 12
checkbox input "true"
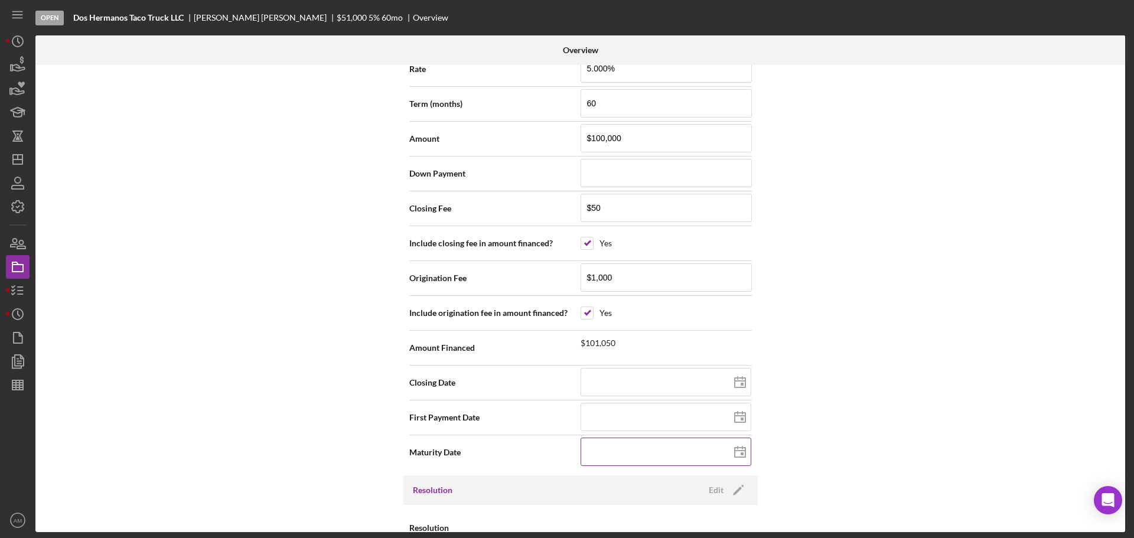
scroll to position [1300, 0]
click at [743, 378] on polygon at bounding box center [740, 381] width 11 height 9
type input "10/24/2025"
type input "2025-10-24"
type input "11/24/2025"
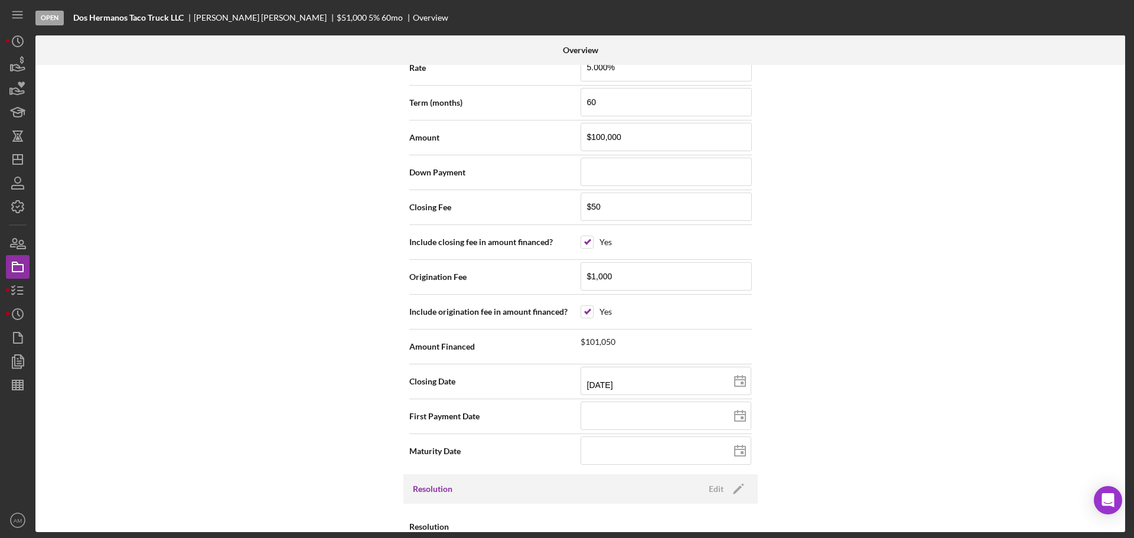
type input "2025-11-24"
type input "[DATE]"
type input "2025-11-15"
click at [740, 416] on icon at bounding box center [741, 417] width 30 height 30
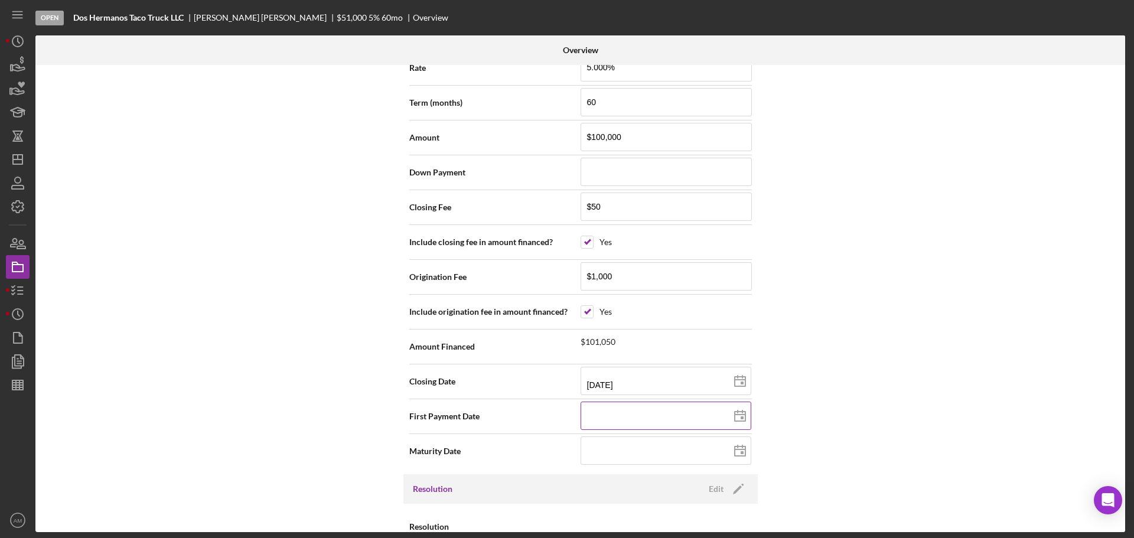
type input "10/24/2025"
type input "2025-10-24"
type input "11/24/2025"
type input "2025-11-24"
type input "12/24/2025"
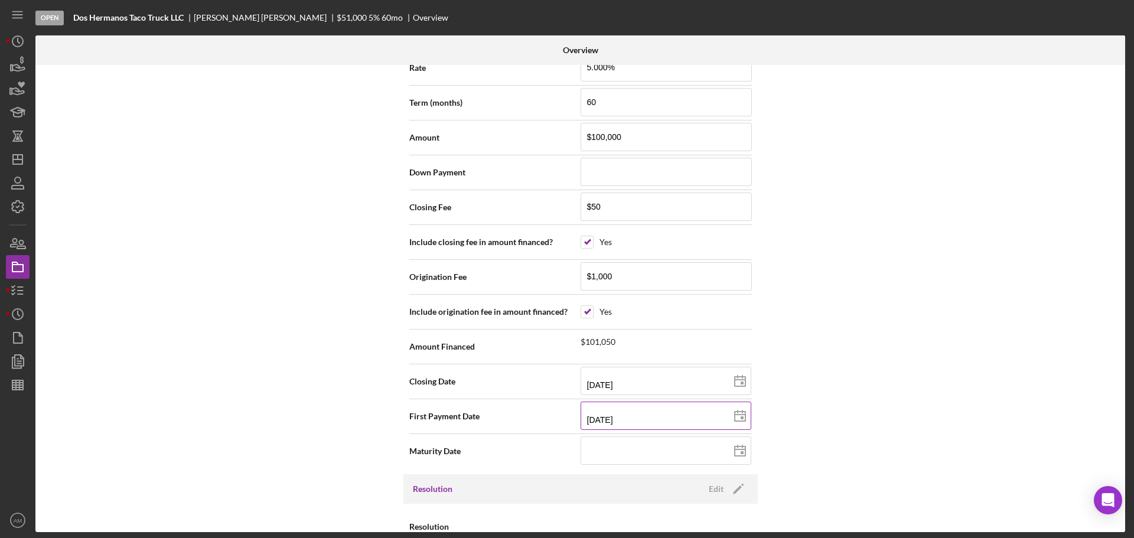
type input "2025-12-24"
type input "01/24/2026"
type input "2026-01-24"
type input "01/15/2026"
type input "2026-01-15"
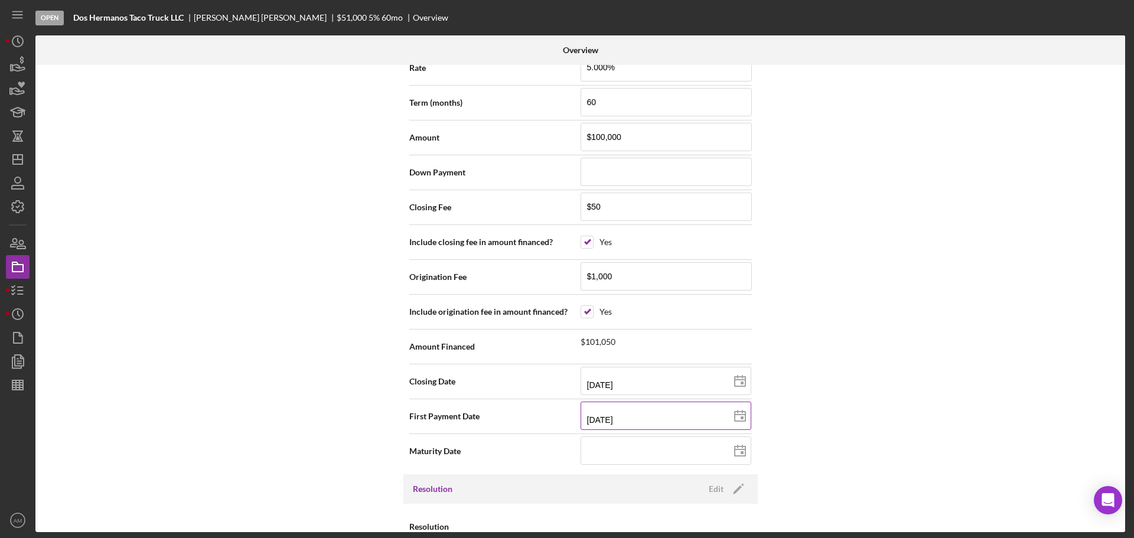
type input "2026-01-15"
click at [686, 459] on input at bounding box center [666, 451] width 171 height 28
type input "1m/dd/yyyy"
type input "12/dd/yyyy"
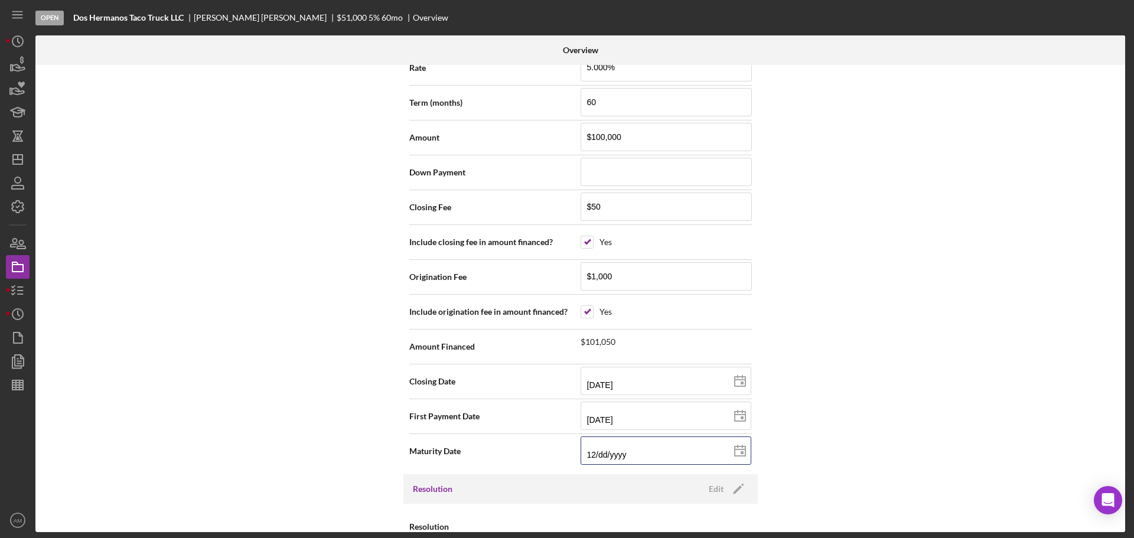
type input "12/1d/yyyy"
type input "12/15/yyyy"
type input "12/15/2yyy"
type input "12/15/20yy"
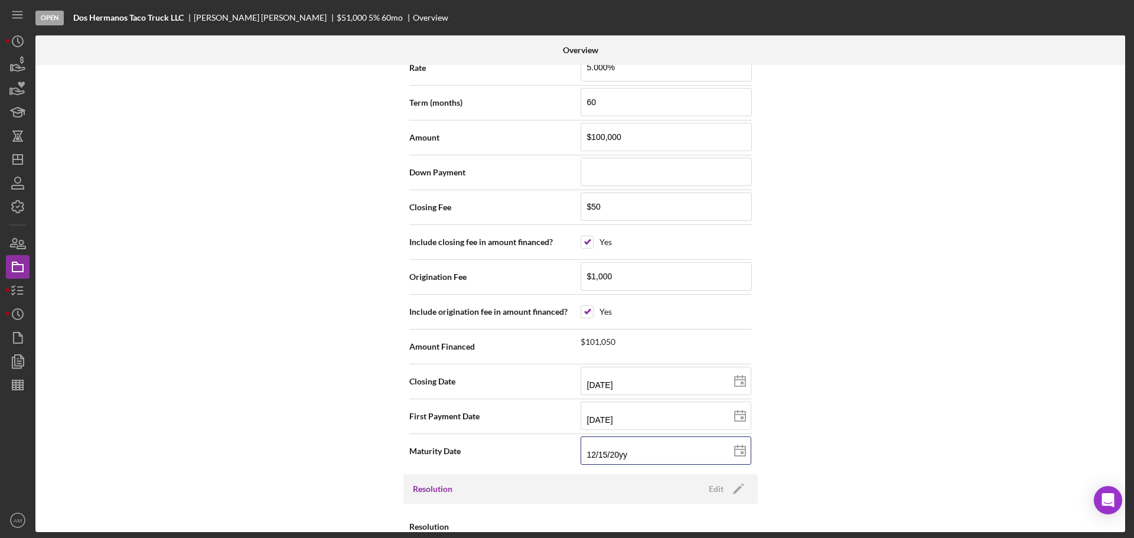
type input "12/15/203y"
type input "12/15/2030"
type input "2030-12-15"
type input "12/15/2030"
click at [795, 445] on div "Internal Workflow Stage Open Icon/Dropdown Arrow Archive (can unarchive later i…" at bounding box center [580, 298] width 1090 height 467
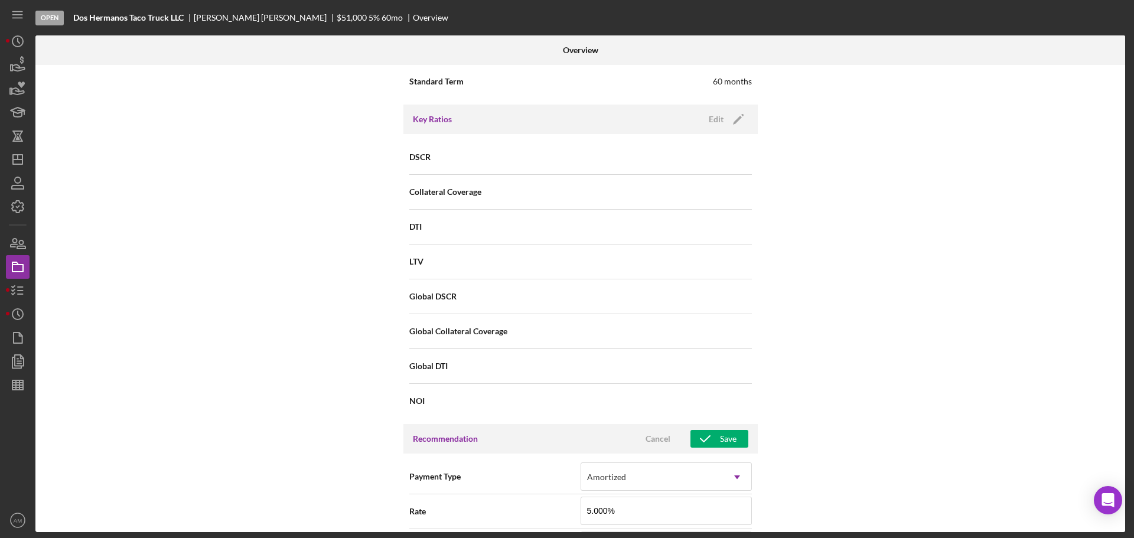
scroll to position [827, 0]
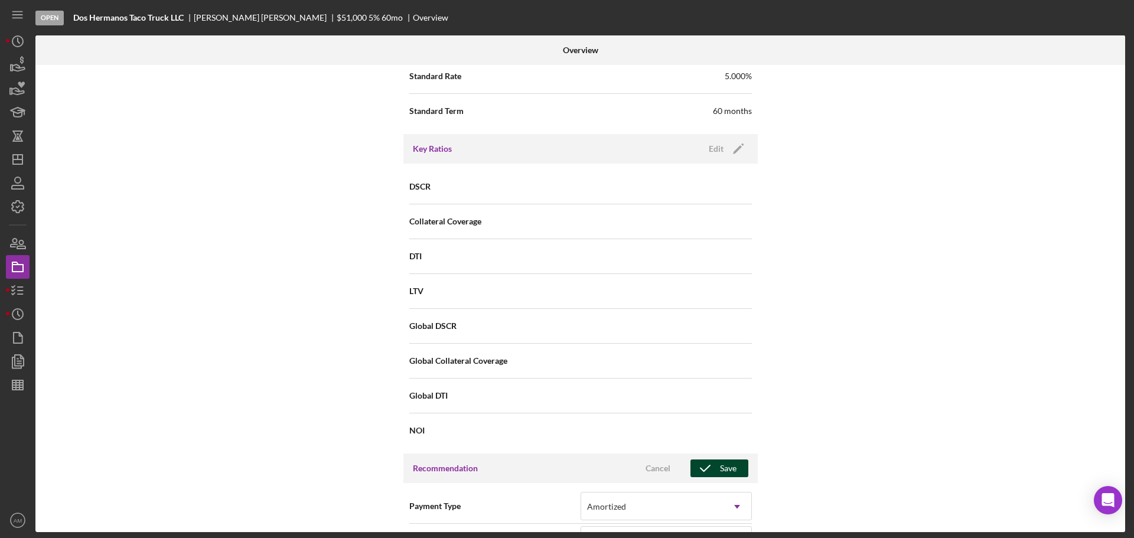
click at [733, 471] on div "Save" at bounding box center [728, 469] width 17 height 18
type textarea "Here's a snapshot of information that has been fully approved, as well as the i…"
click at [17, 166] on icon "Icon/Dashboard" at bounding box center [18, 160] width 30 height 30
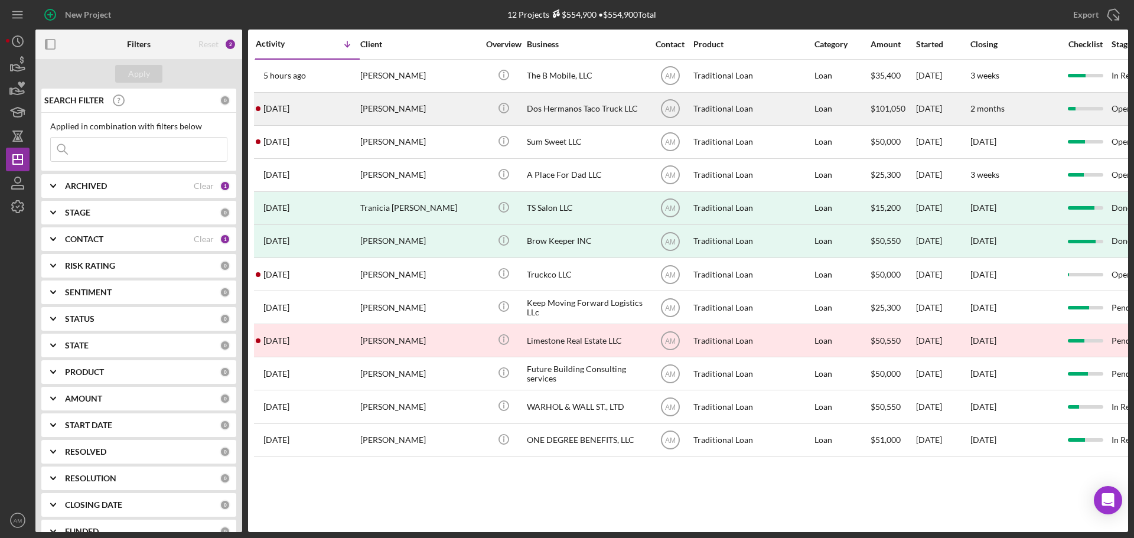
click at [581, 106] on div "Dos Hermanos Taco Truck LLC" at bounding box center [586, 108] width 118 height 31
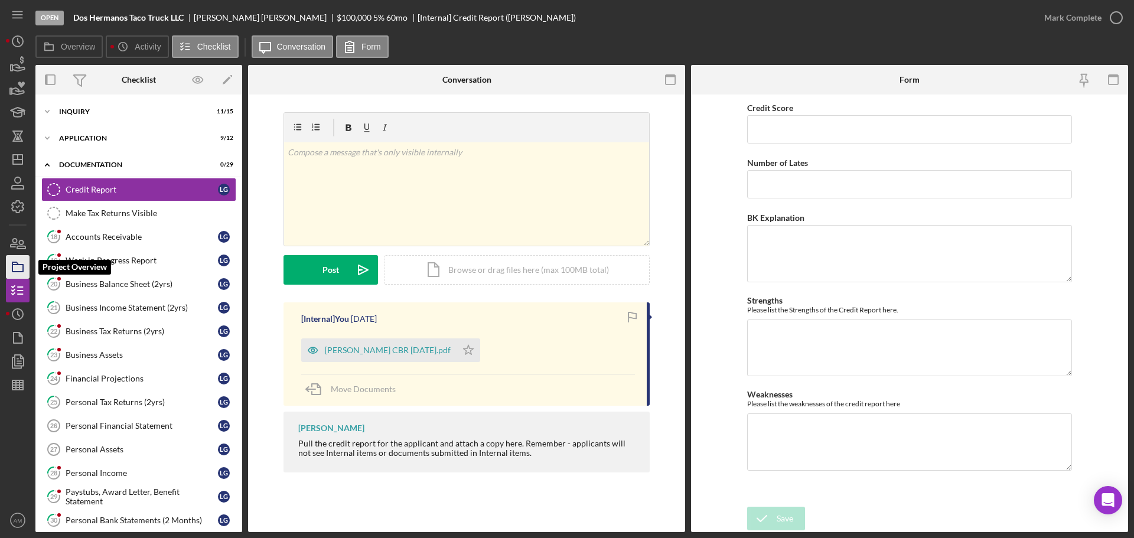
click at [17, 266] on icon "button" at bounding box center [18, 267] width 30 height 30
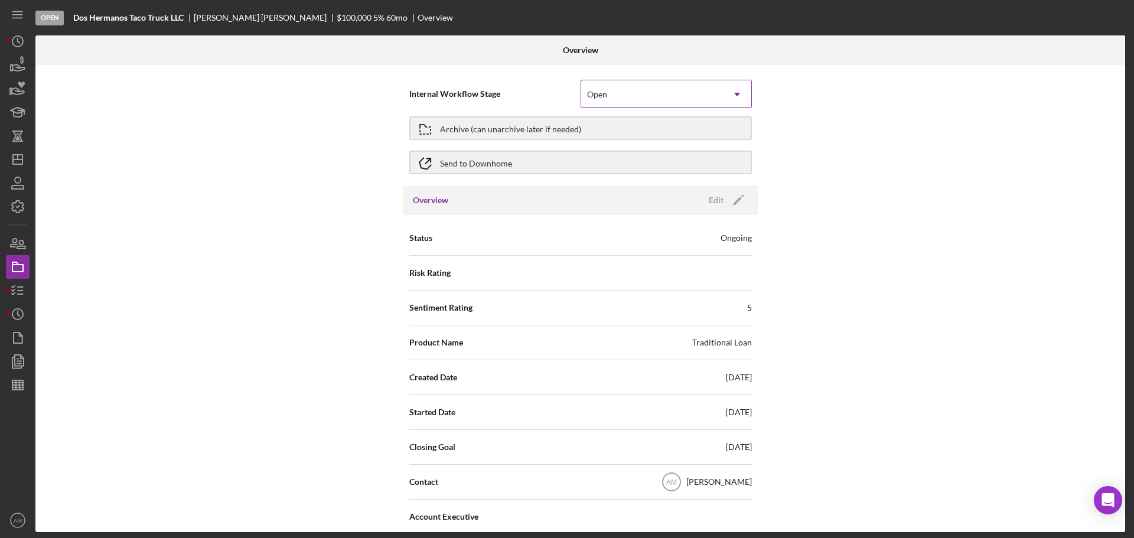
click at [711, 97] on div "Open" at bounding box center [652, 94] width 142 height 27
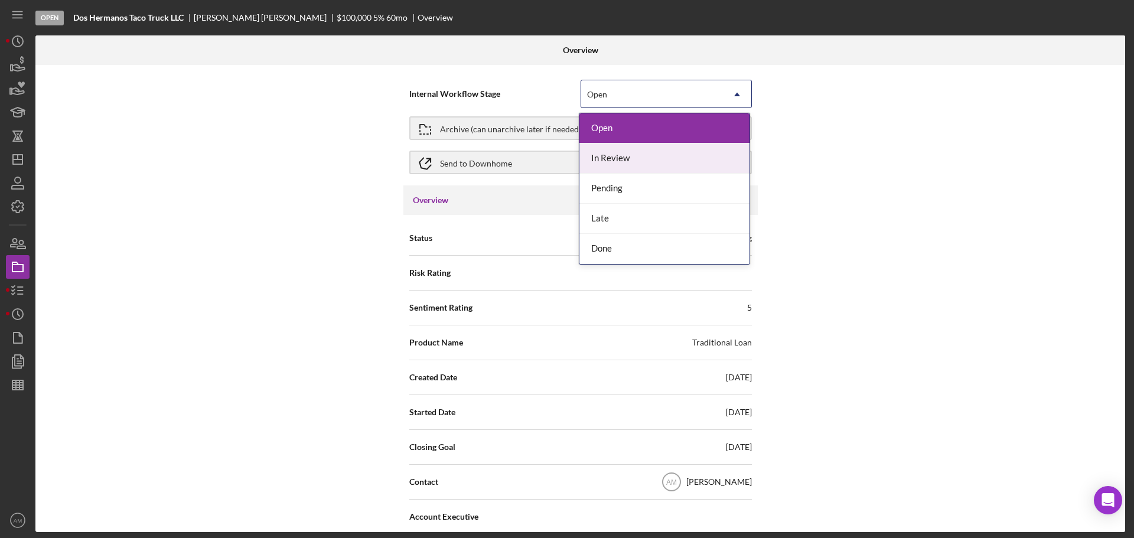
click at [633, 157] on div "In Review" at bounding box center [665, 159] width 170 height 30
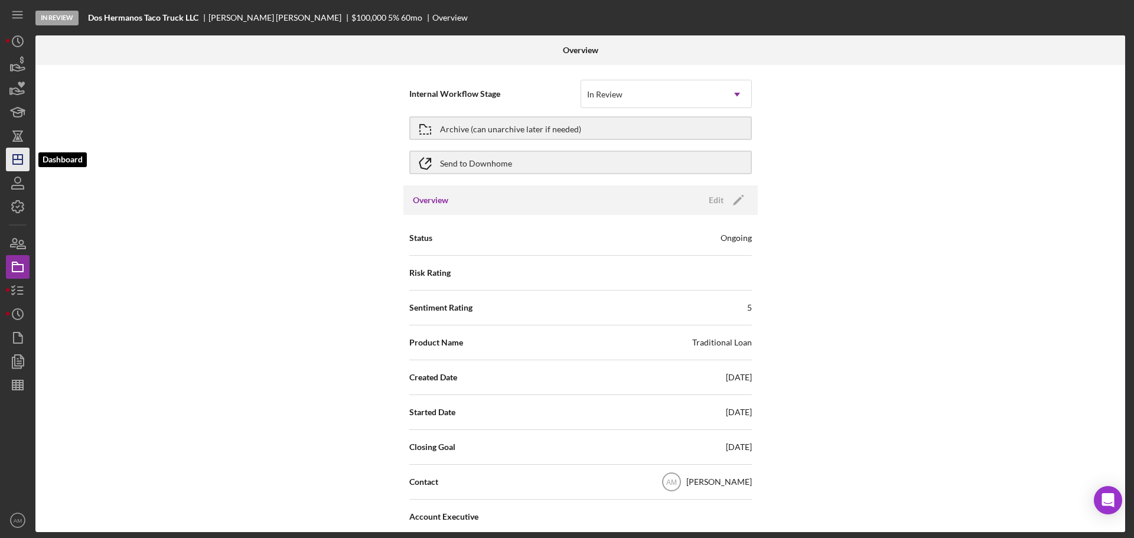
click at [22, 158] on polygon "button" at bounding box center [17, 159] width 9 height 9
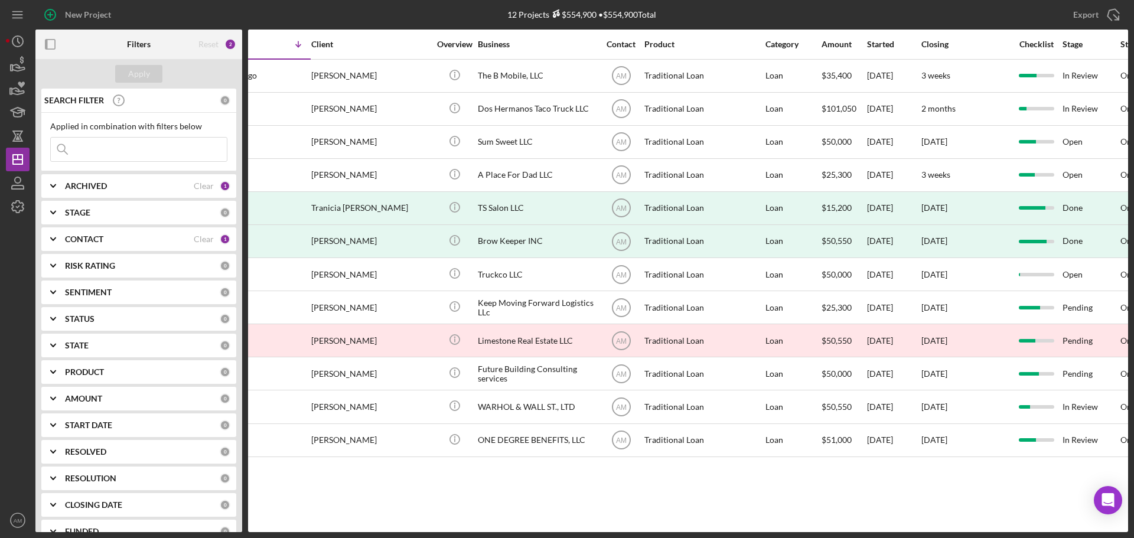
scroll to position [0, 59]
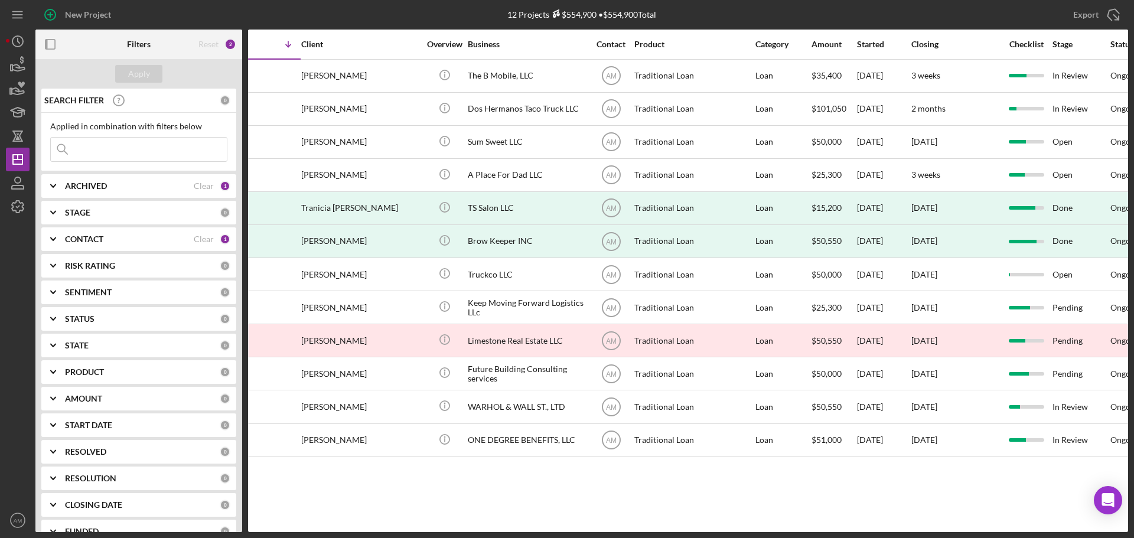
drag, startPoint x: 642, startPoint y: 529, endPoint x: 597, endPoint y: 501, distance: 53.1
click at [597, 501] on div "Activity Icon/Table Sort Arrow Client Overview Business Contact Product Categor…" at bounding box center [688, 281] width 880 height 503
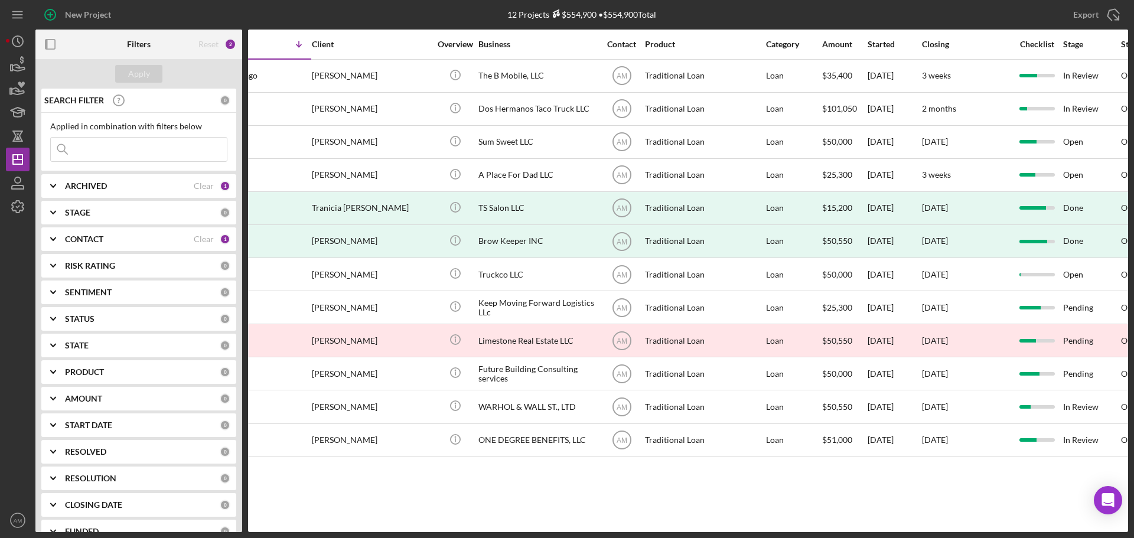
scroll to position [0, 53]
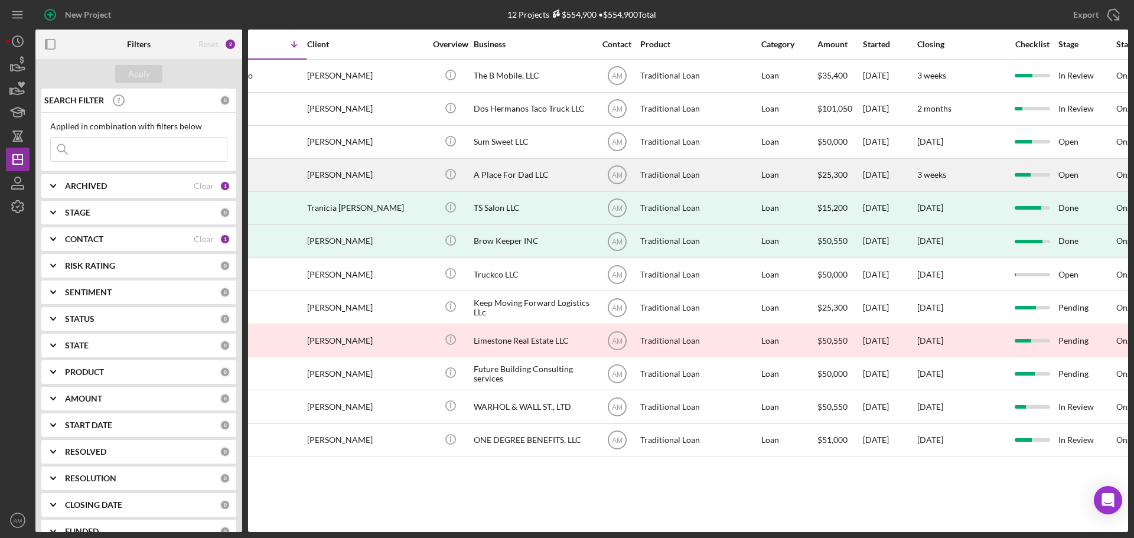
click at [355, 170] on div "[PERSON_NAME]" at bounding box center [366, 175] width 118 height 31
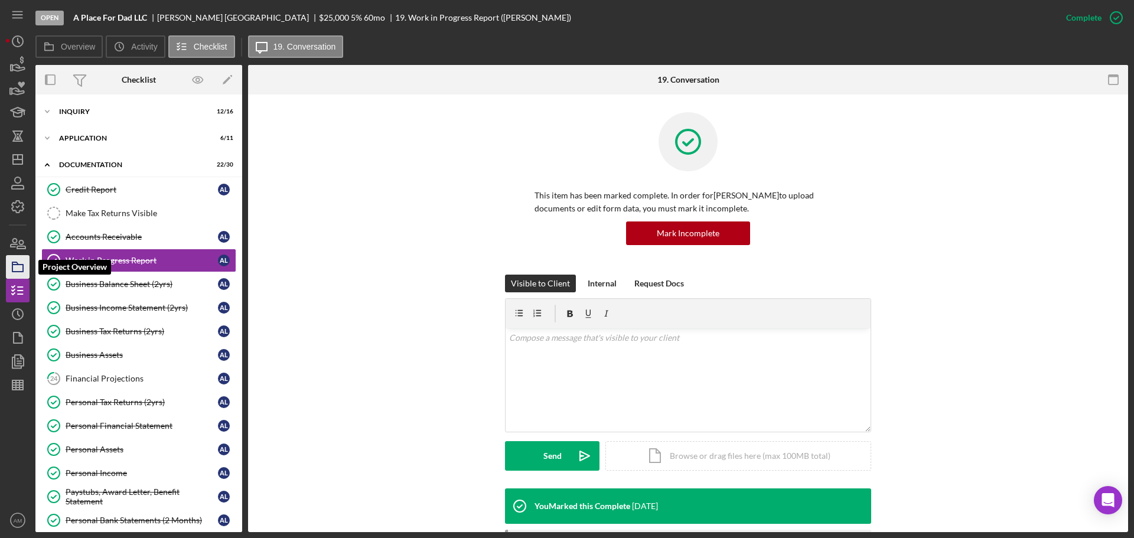
click at [19, 266] on icon "button" at bounding box center [18, 267] width 30 height 30
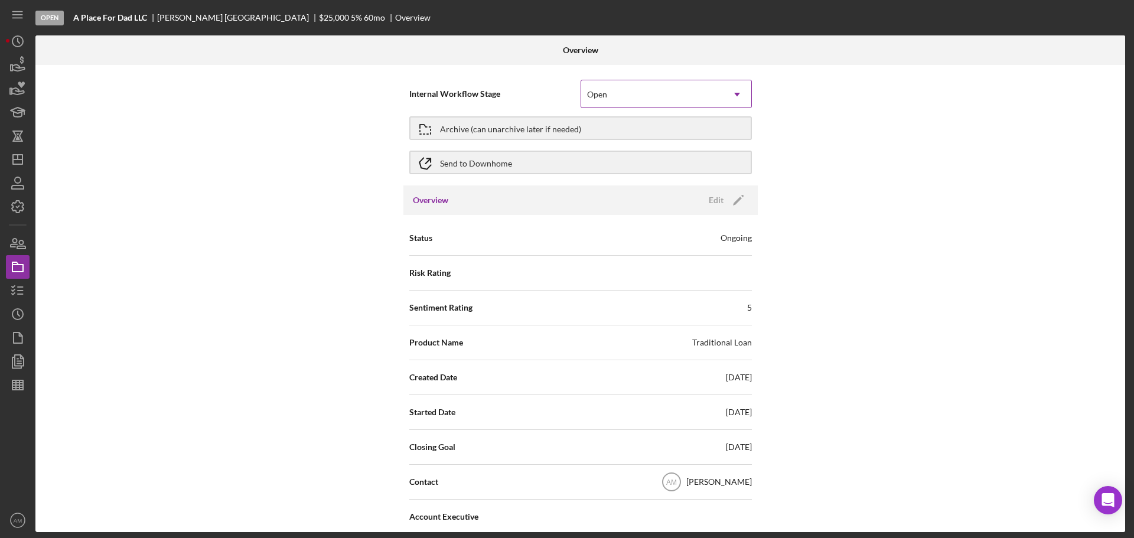
click at [662, 99] on div "Open" at bounding box center [652, 94] width 142 height 27
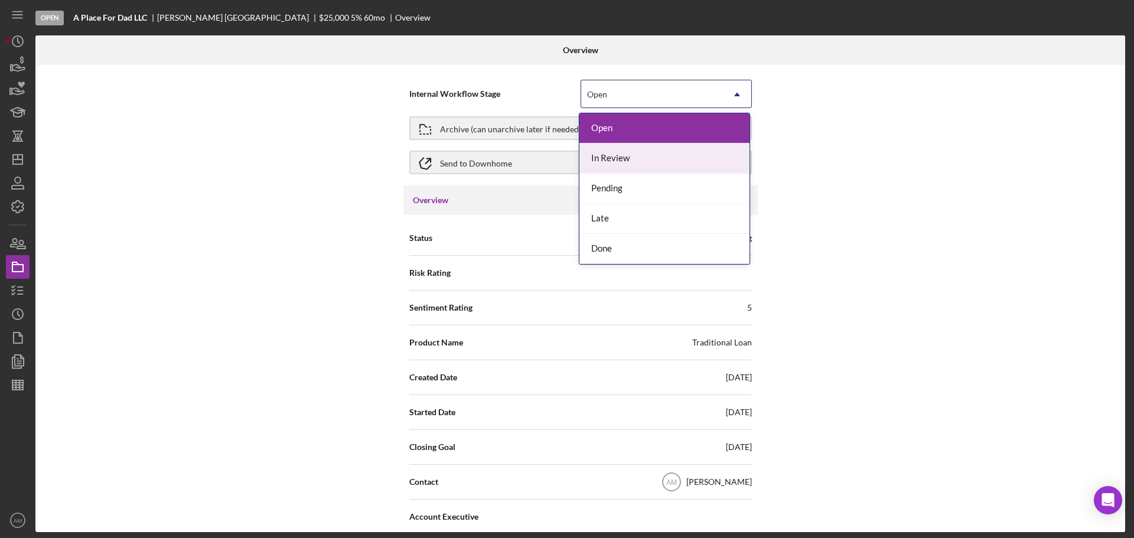
click at [616, 157] on div "In Review" at bounding box center [665, 159] width 170 height 30
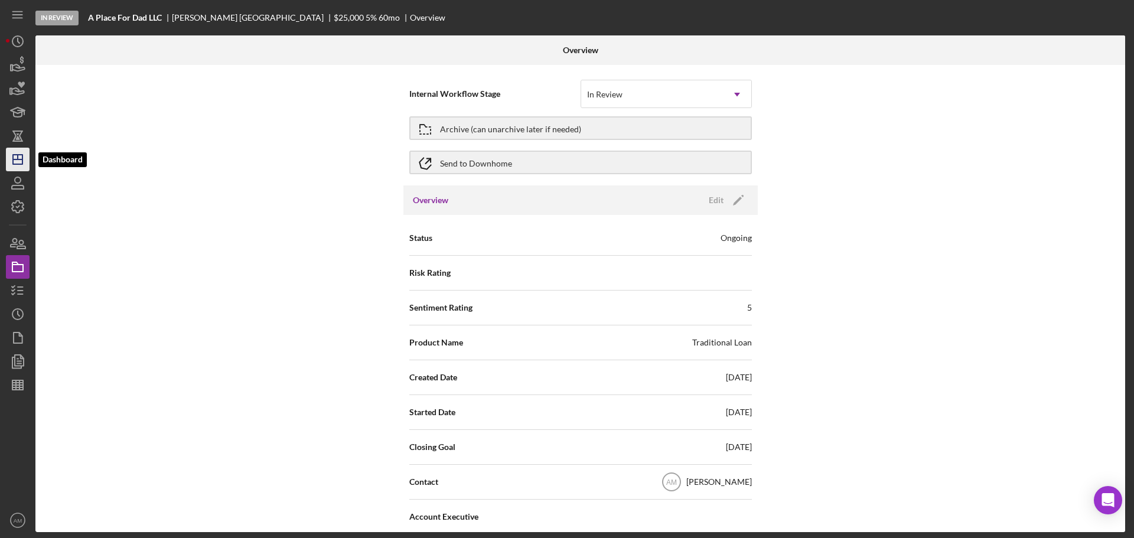
click at [17, 156] on icon "Icon/Dashboard" at bounding box center [18, 160] width 30 height 30
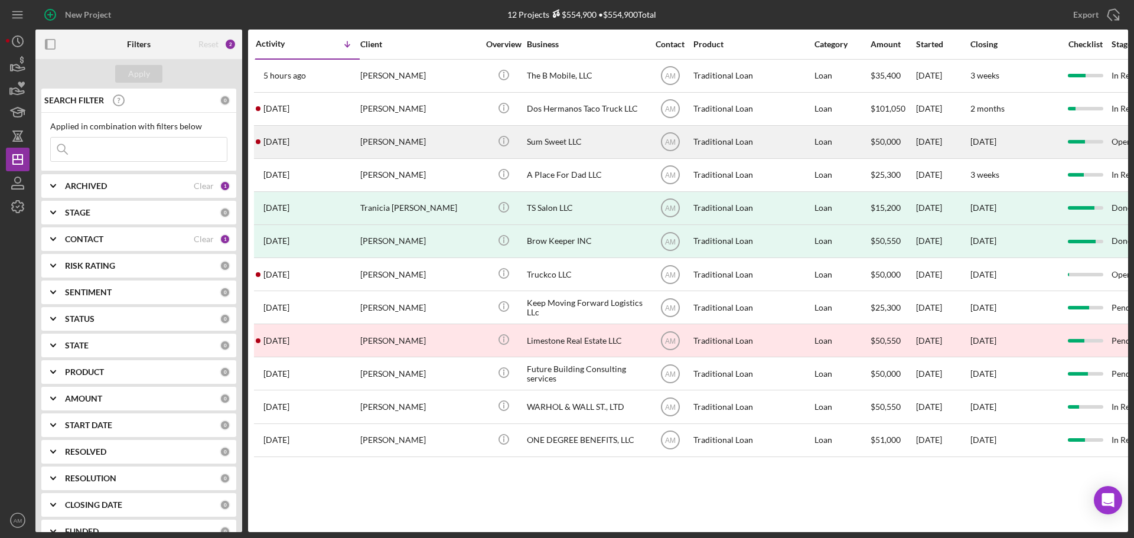
click at [725, 142] on div "Traditional Loan" at bounding box center [753, 141] width 118 height 31
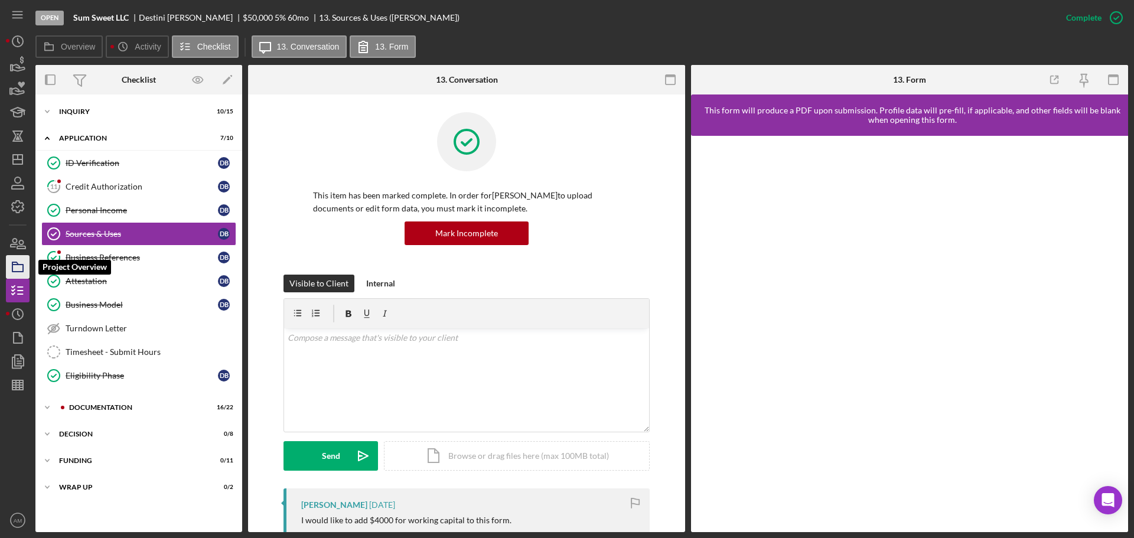
click at [21, 264] on icon "button" at bounding box center [18, 267] width 30 height 30
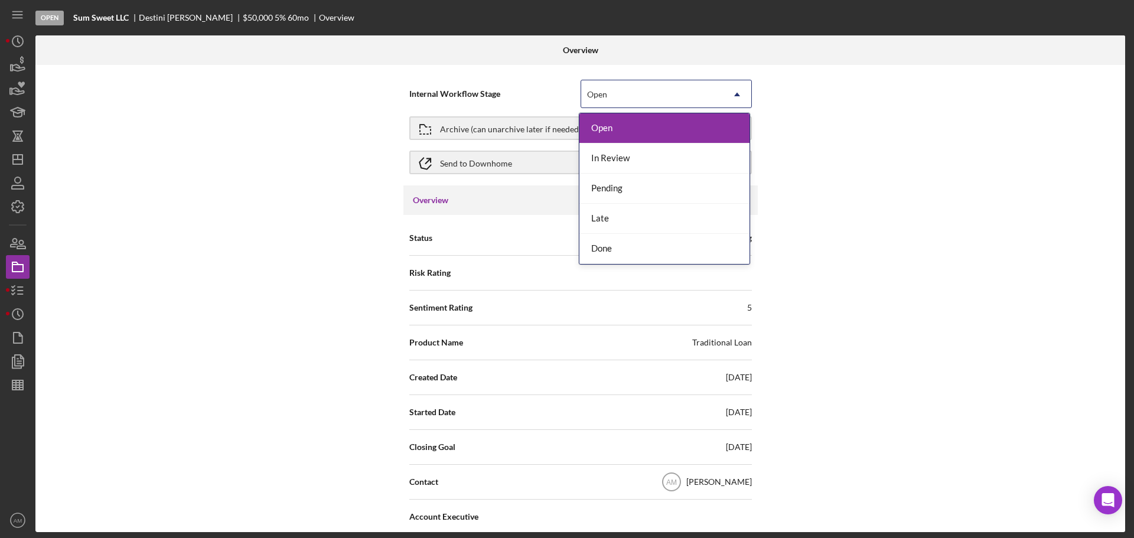
drag, startPoint x: 721, startPoint y: 92, endPoint x: 716, endPoint y: 95, distance: 6.1
click at [720, 92] on div "Open Icon/Dropdown Arrow" at bounding box center [666, 94] width 171 height 28
click at [643, 159] on div "In Review" at bounding box center [665, 159] width 170 height 30
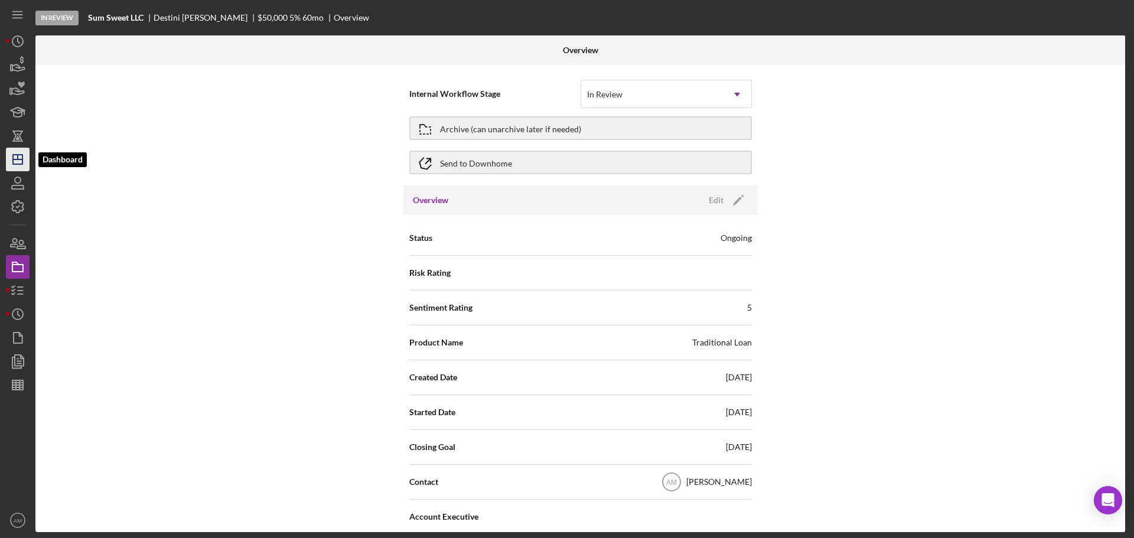
click at [14, 158] on icon "Icon/Dashboard" at bounding box center [18, 160] width 30 height 30
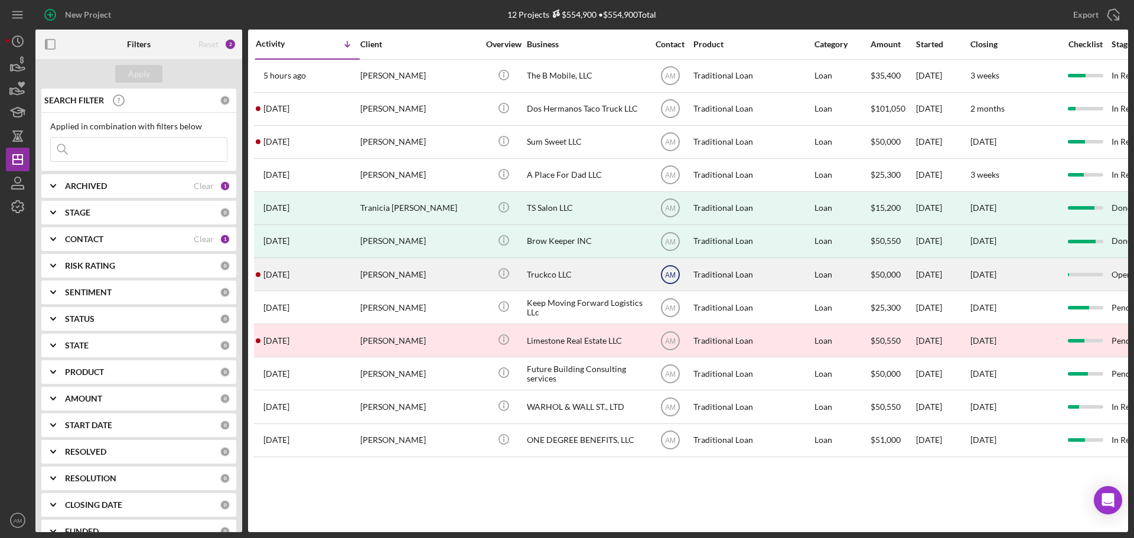
click at [662, 277] on circle at bounding box center [671, 275] width 18 height 18
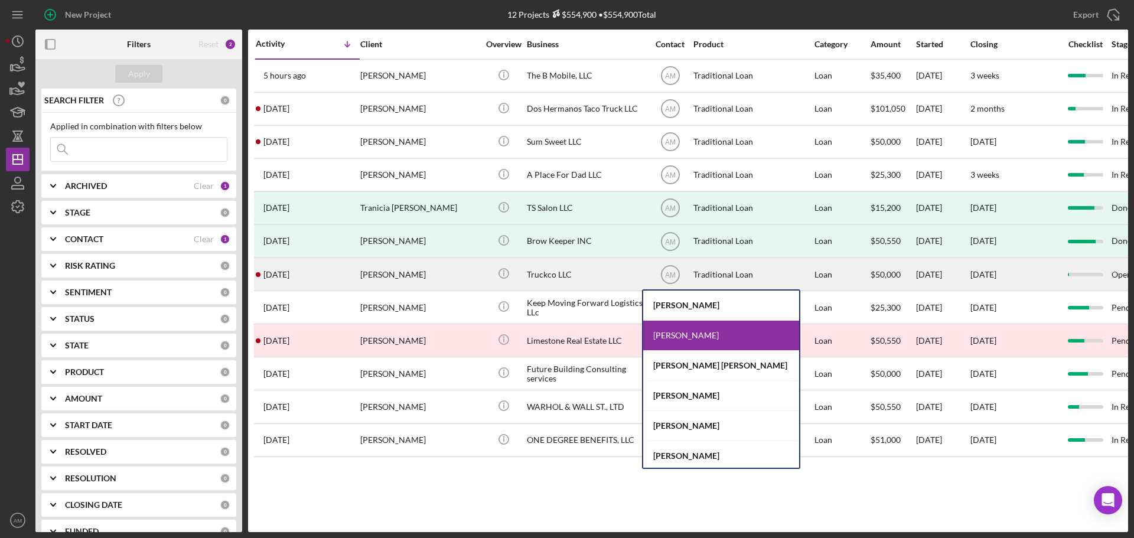
click at [552, 273] on div "Truckco LLC" at bounding box center [586, 274] width 118 height 31
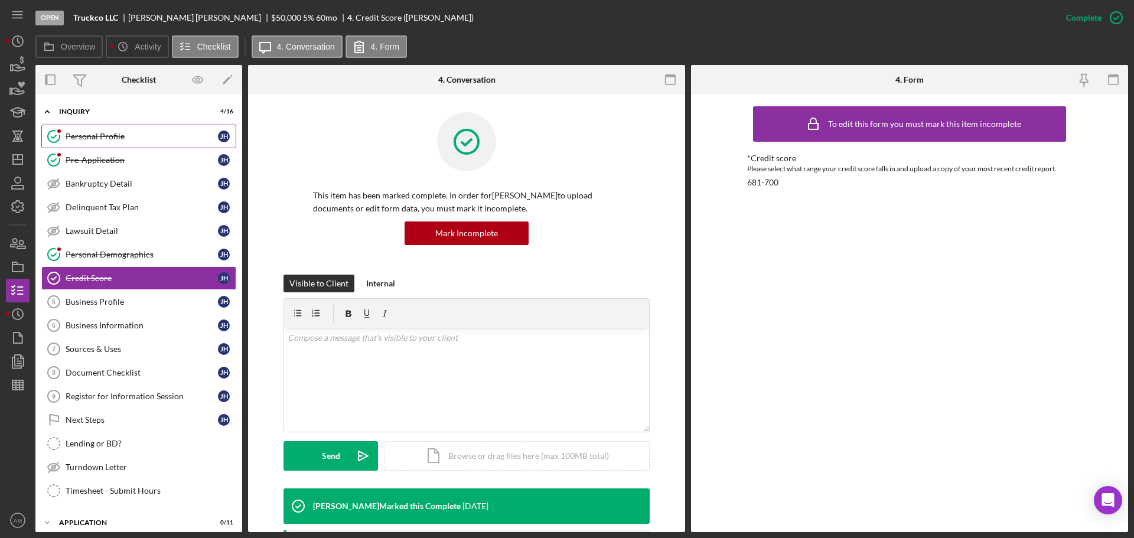
click at [100, 135] on div "Personal Profile" at bounding box center [142, 136] width 152 height 9
click at [18, 157] on line "button" at bounding box center [18, 157] width 0 height 5
